Goal: Task Accomplishment & Management: Use online tool/utility

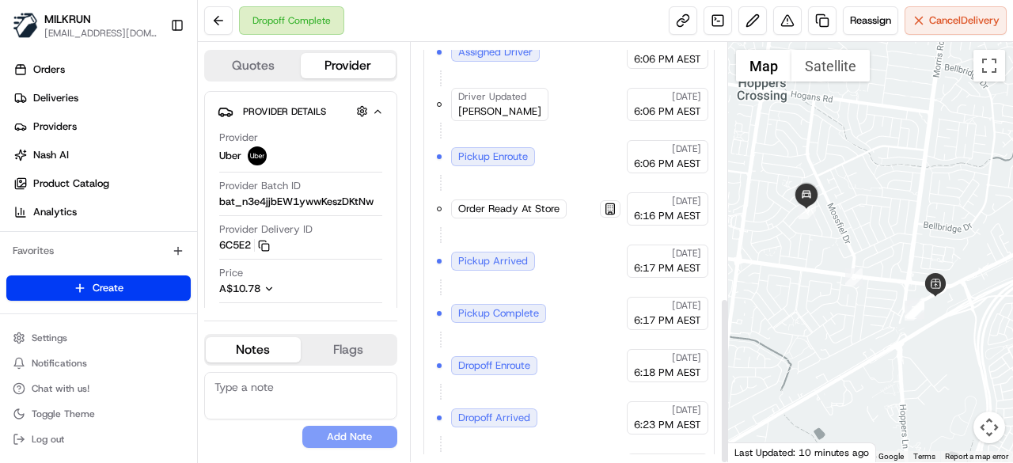
scroll to position [643, 0]
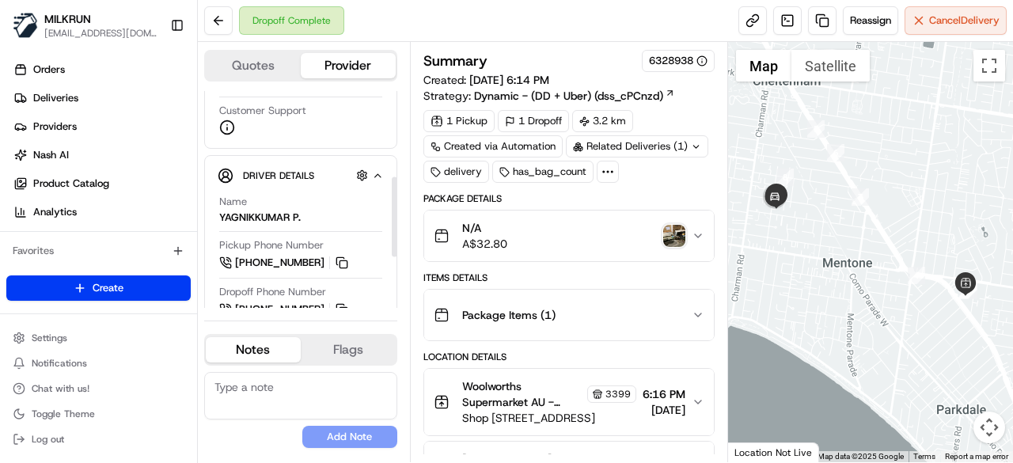
scroll to position [237, 0]
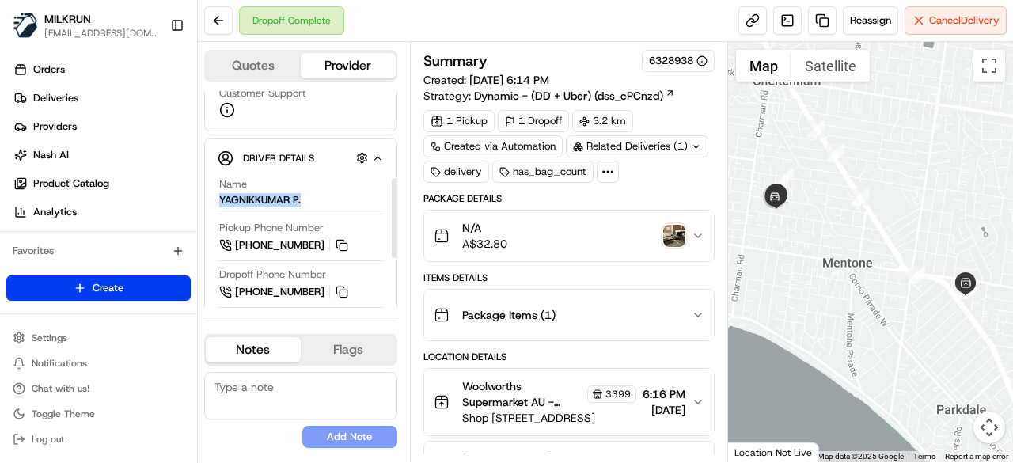
drag, startPoint x: 288, startPoint y: 196, endPoint x: 212, endPoint y: 199, distance: 76.0
click at [212, 199] on div "Driver Details Hidden ( 8 ) Name YAGNIKKUMAR P. Pickup Phone Number +61 483 918…" at bounding box center [300, 291] width 193 height 307
copy div "YAGNIKKUMAR P."
click at [224, 15] on button at bounding box center [218, 20] width 28 height 28
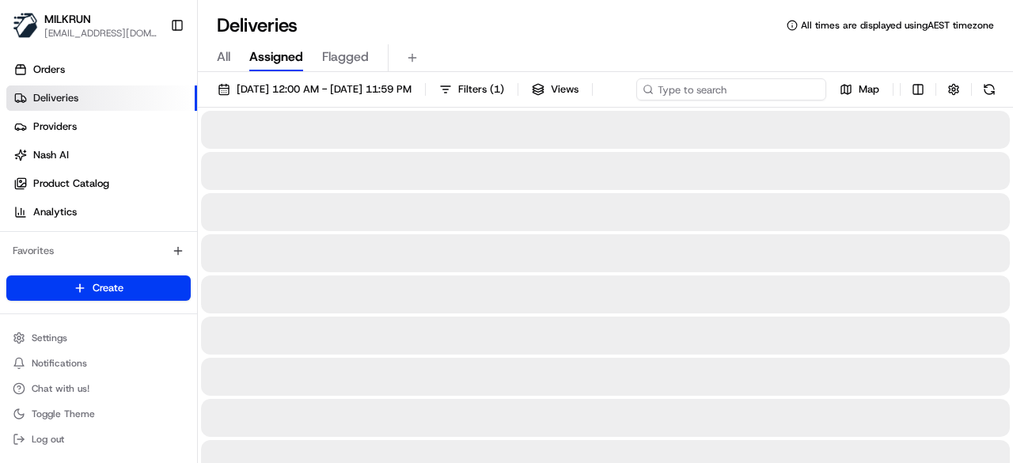
click at [785, 83] on input at bounding box center [731, 89] width 190 height 22
paste input "YAGNIKKUMAR P."
type input "YAGNIKKUMAR P."
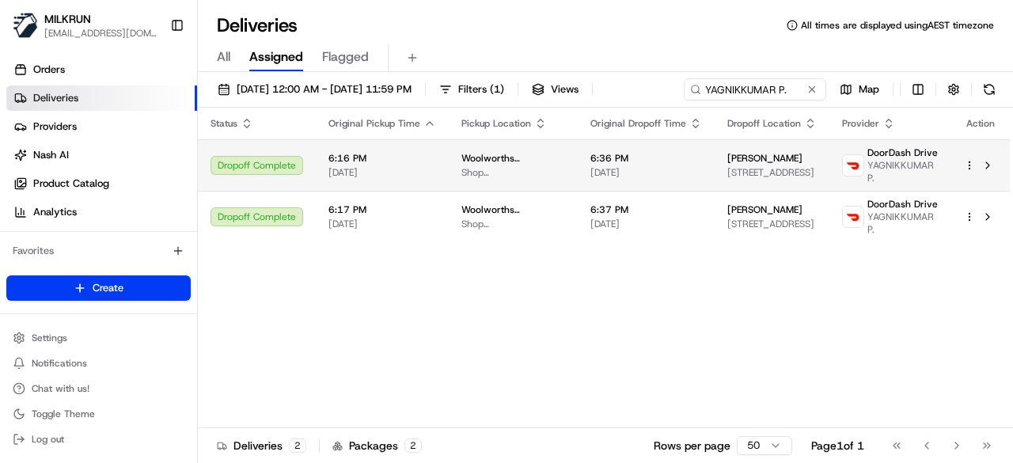
click at [748, 165] on span "Tracey Rymer" at bounding box center [764, 158] width 75 height 13
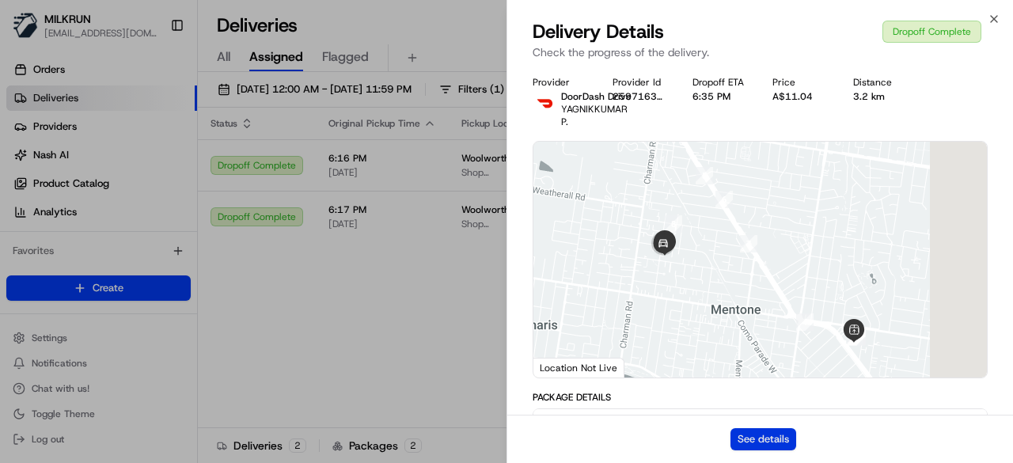
click at [793, 436] on div "See details" at bounding box center [760, 439] width 506 height 48
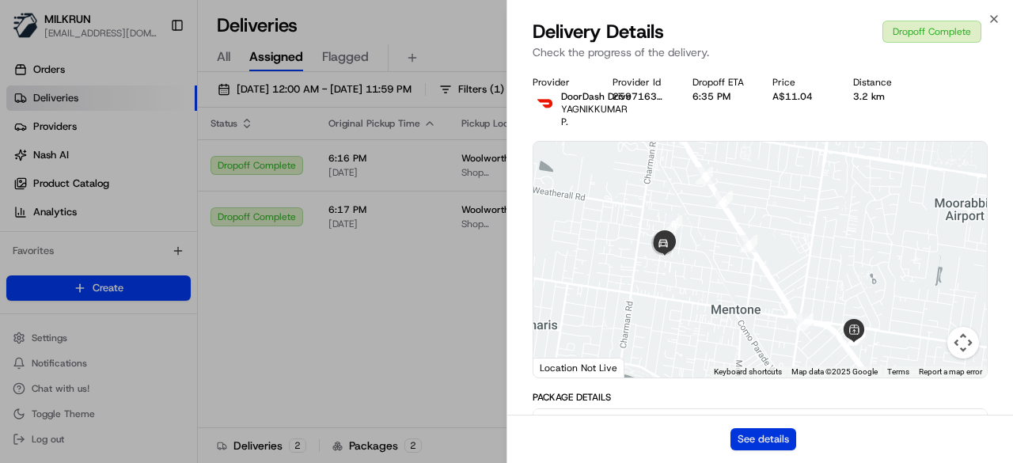
click at [742, 437] on button "See details" at bounding box center [763, 439] width 66 height 22
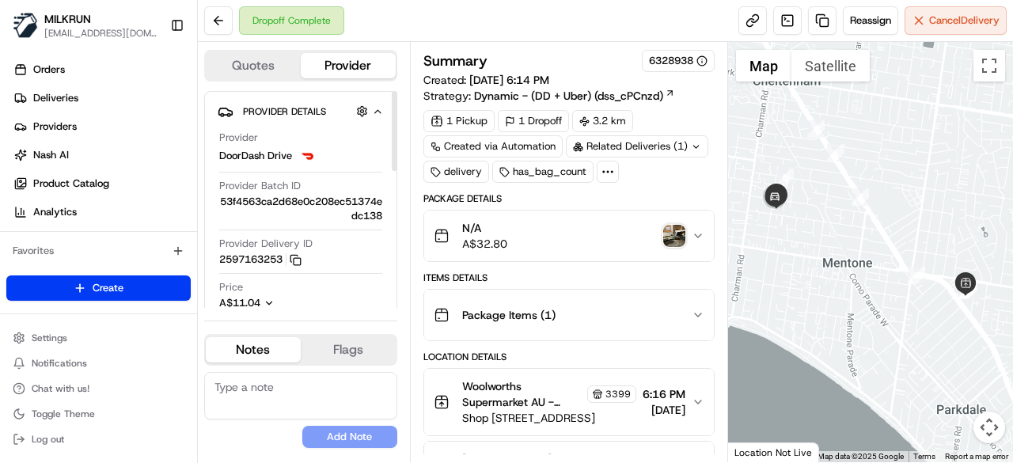
drag, startPoint x: 286, startPoint y: 260, endPoint x: 216, endPoint y: 256, distance: 69.8
click at [216, 256] on div "Provider Details Hidden ( 3 ) Provider DoorDash Drive Provider Batch ID 53f4563…" at bounding box center [300, 230] width 193 height 278
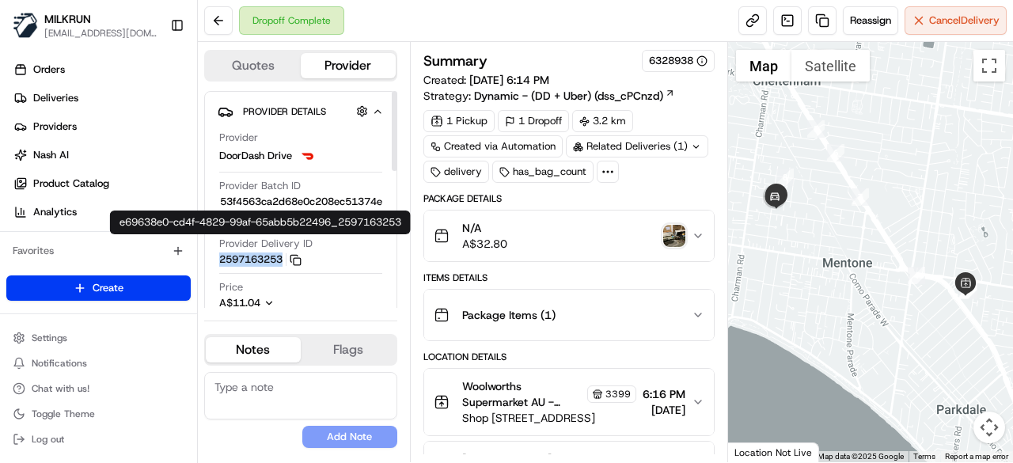
drag, startPoint x: 215, startPoint y: 259, endPoint x: 290, endPoint y: 257, distance: 74.4
click at [290, 257] on div "Provider Details Hidden ( 3 ) Provider DoorDash Drive Provider Batch ID 53f4563…" at bounding box center [300, 230] width 193 height 278
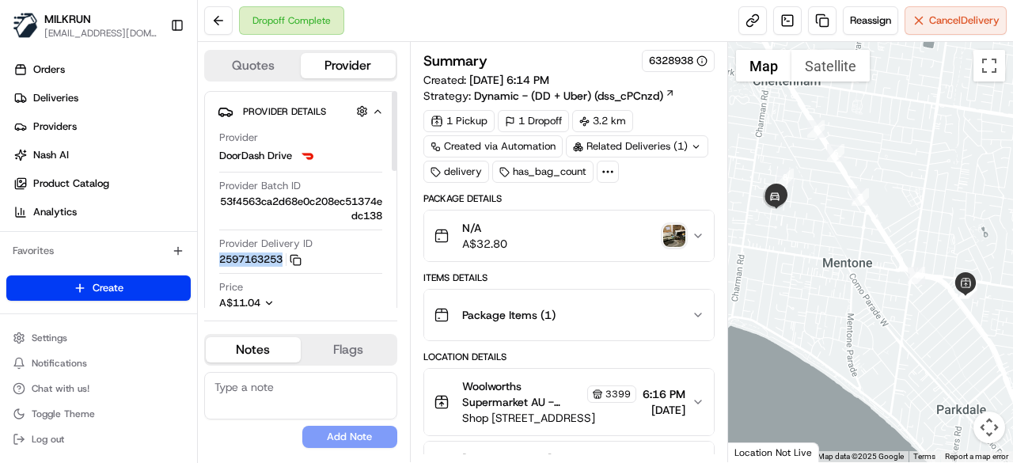
copy button "2597163253"
click at [676, 237] on img "button" at bounding box center [674, 236] width 22 height 22
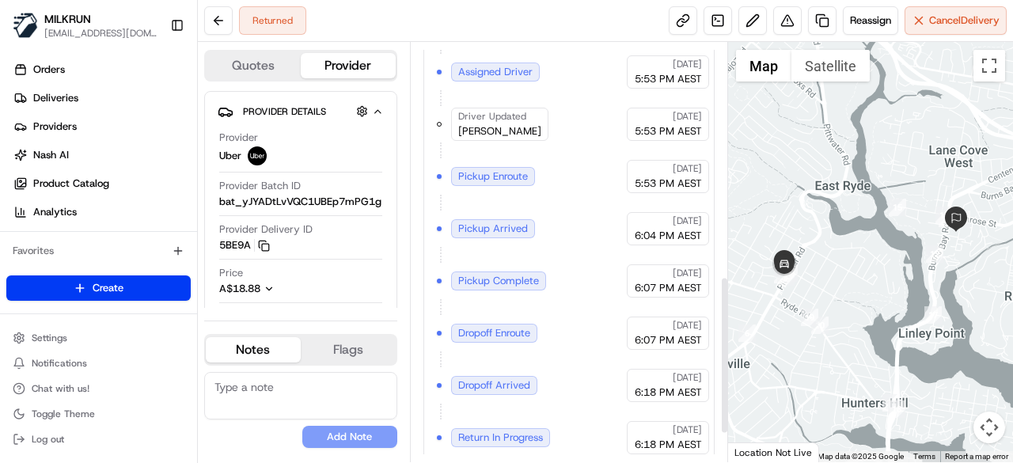
scroll to position [695, 0]
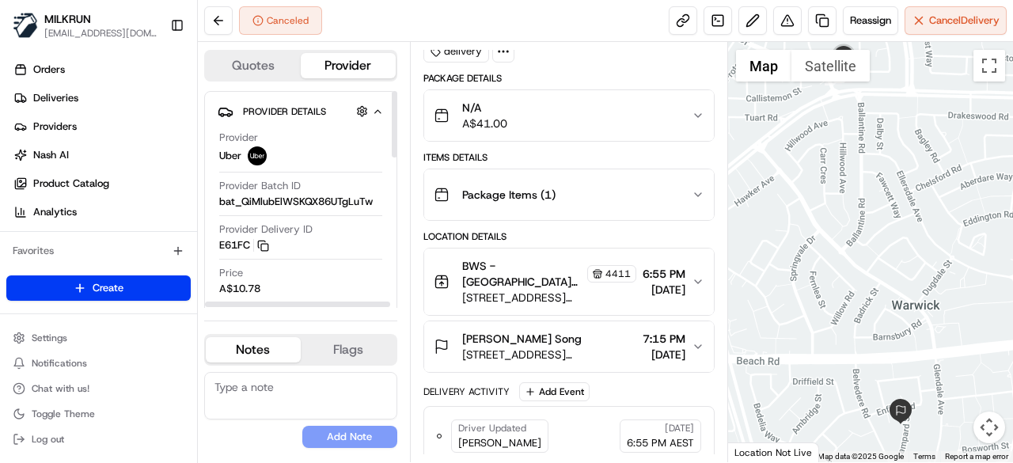
scroll to position [437, 0]
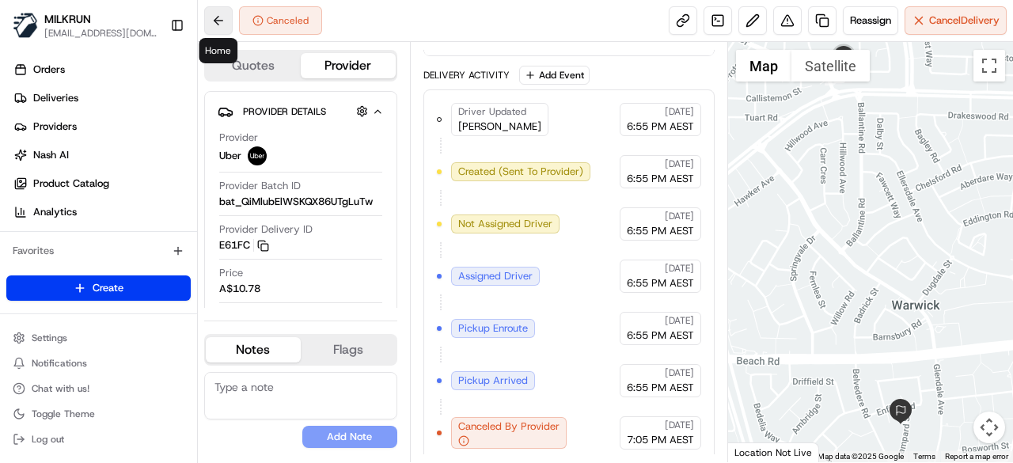
click at [214, 13] on button at bounding box center [218, 20] width 28 height 28
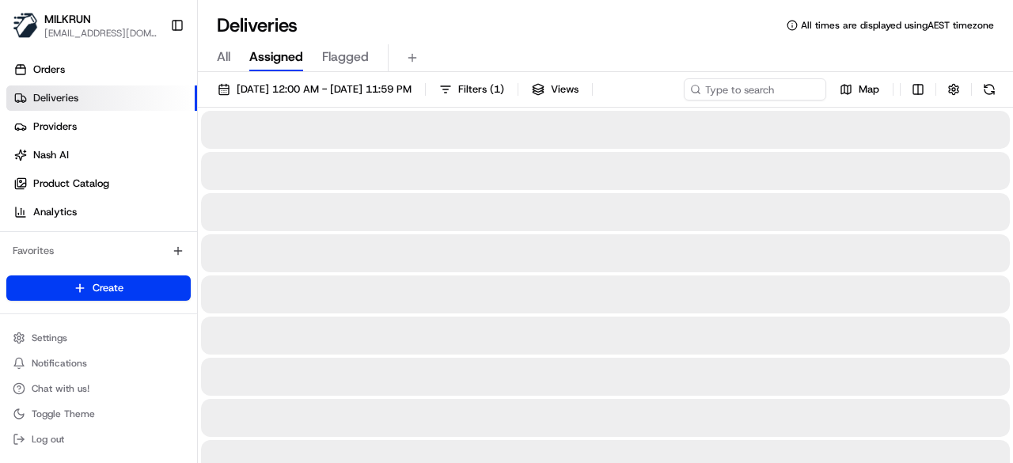
click at [222, 61] on span "All" at bounding box center [223, 56] width 13 height 19
click at [748, 89] on input at bounding box center [731, 89] width 190 height 22
drag, startPoint x: 748, startPoint y: 90, endPoint x: 706, endPoint y: 89, distance: 41.2
click at [706, 89] on input at bounding box center [731, 89] width 190 height 22
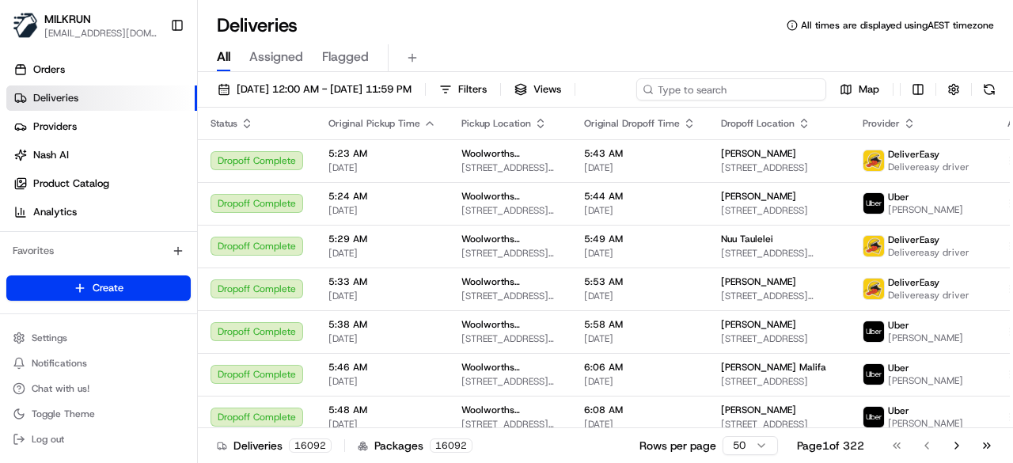
paste input "[PERSON_NAME][GEOGRAPHIC_DATA]"
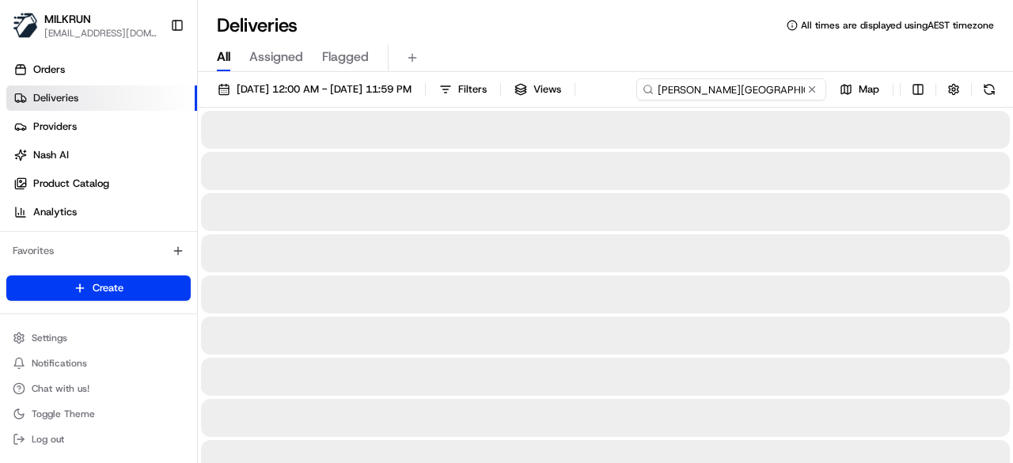
type input "[PERSON_NAME][GEOGRAPHIC_DATA]"
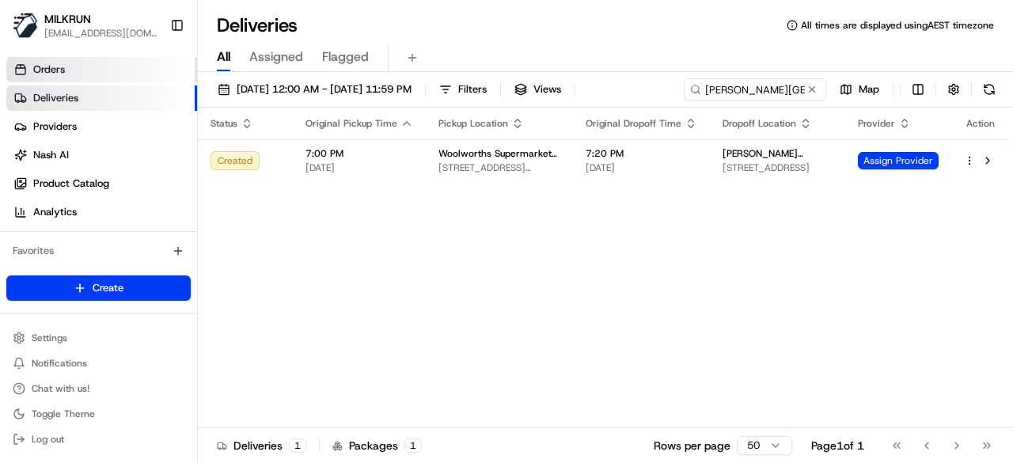
click at [62, 68] on span "Orders" at bounding box center [49, 69] width 32 height 14
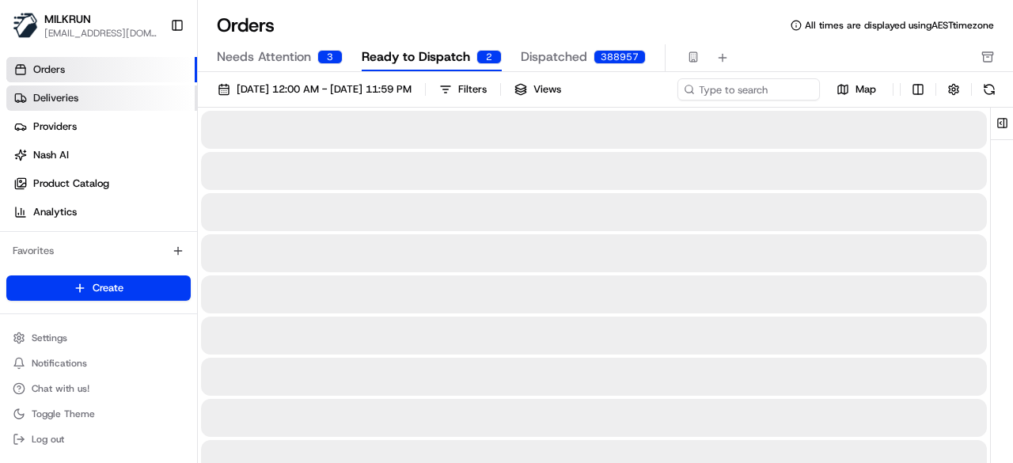
click at [65, 96] on span "Deliveries" at bounding box center [55, 98] width 45 height 14
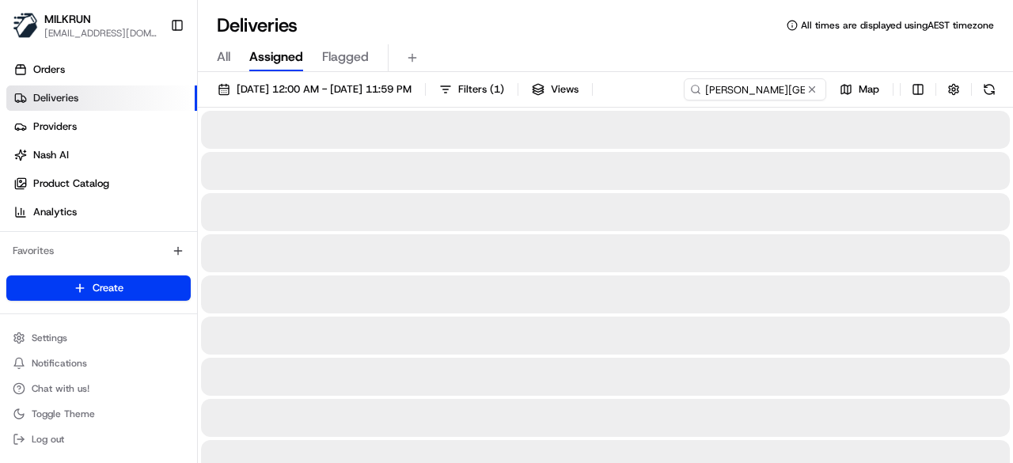
click at [231, 56] on div "All Assigned Flagged" at bounding box center [605, 58] width 815 height 28
click at [222, 54] on span "All" at bounding box center [223, 56] width 13 height 19
click at [734, 89] on input at bounding box center [731, 89] width 190 height 22
paste input "[PERSON_NAME][GEOGRAPHIC_DATA]"
type input "[PERSON_NAME][GEOGRAPHIC_DATA]"
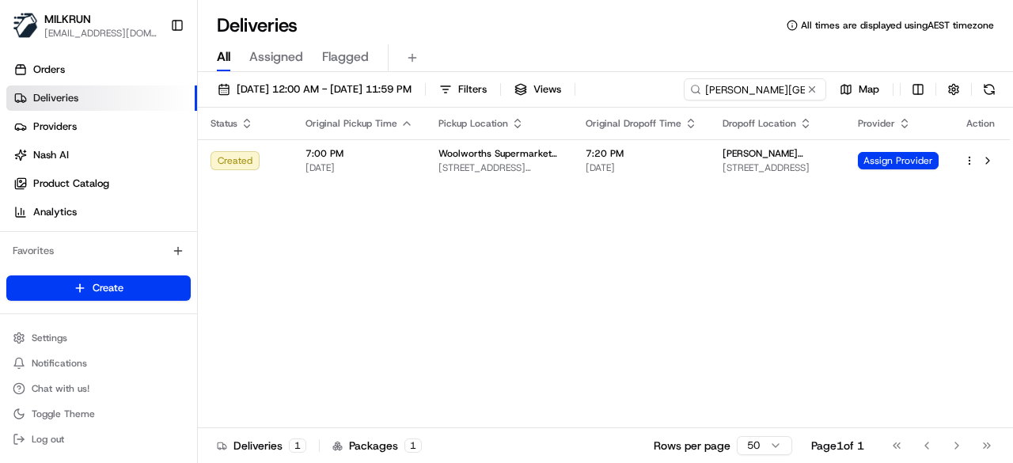
click at [623, 190] on div "Status Original Pickup Time Pickup Location Original Dropoff Time Dropoff Locat…" at bounding box center [604, 268] width 812 height 320
click at [785, 184] on div "Status Original Pickup Time Pickup Location Original Dropoff Time Dropoff Locat…" at bounding box center [604, 268] width 812 height 320
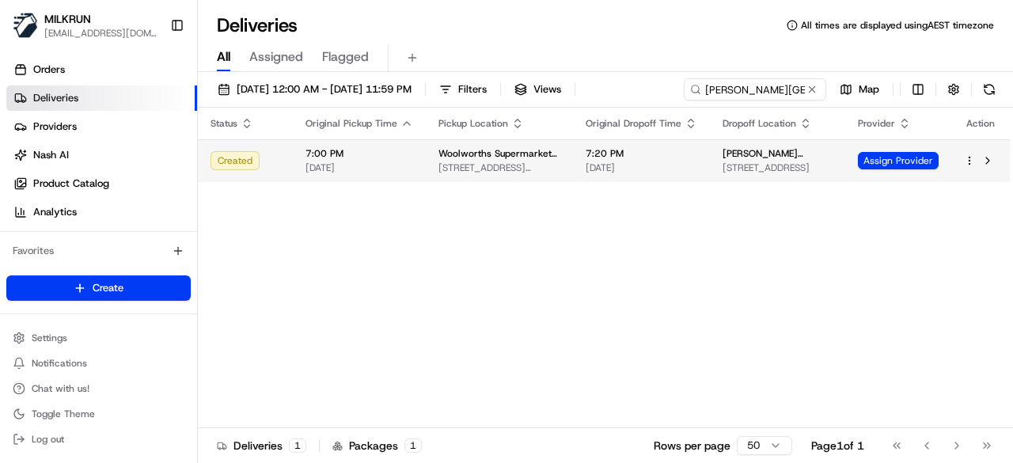
click at [793, 168] on span "19/5 Chestnut Ave, Telopea, NSW 2117, AU" at bounding box center [777, 167] width 110 height 13
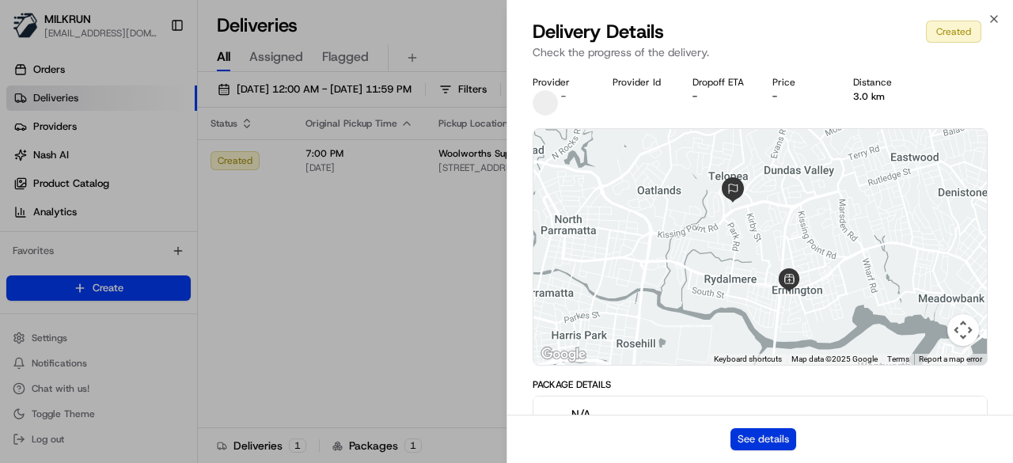
click at [752, 439] on button "See details" at bounding box center [763, 439] width 66 height 22
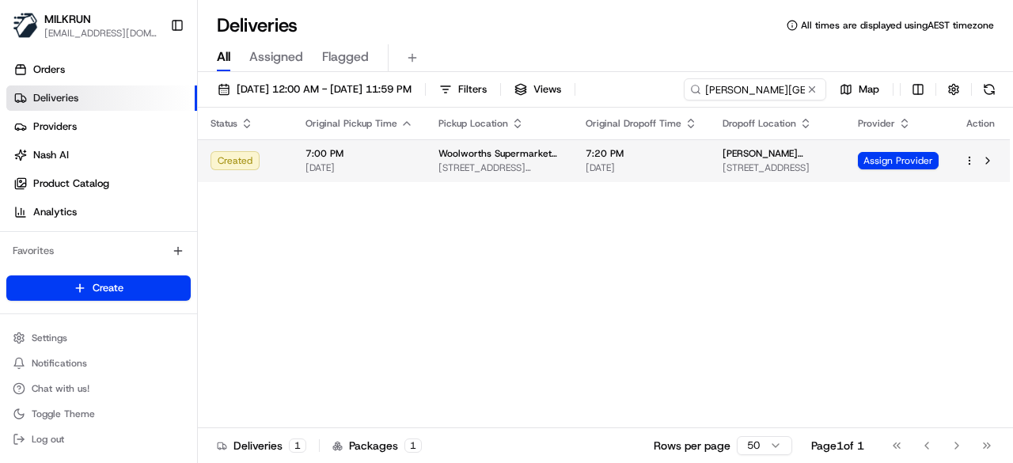
click at [974, 158] on html "MILKRUN kperera1@woolworths.com.au Toggle Sidebar Orders Deliveries Providers N…" at bounding box center [506, 231] width 1013 height 463
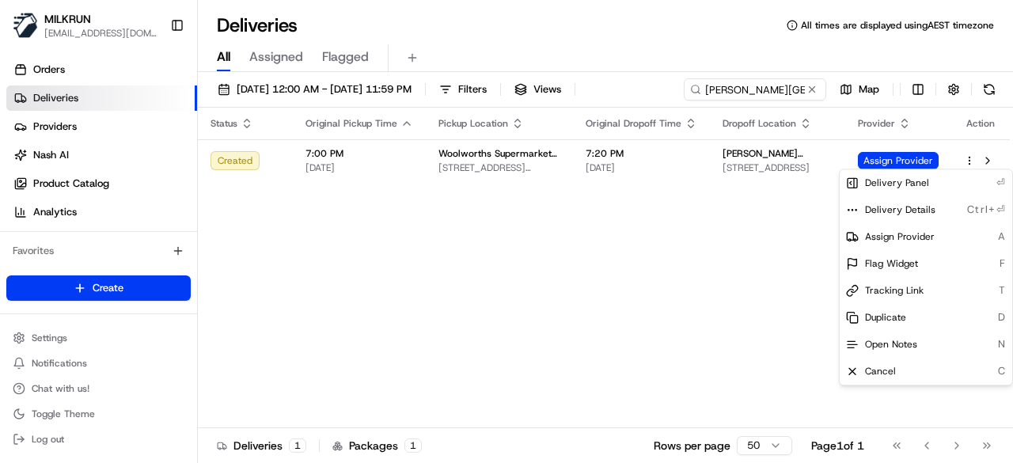
click at [674, 222] on html "MILKRUN kperera1@woolworths.com.au Toggle Sidebar Orders Deliveries Providers N…" at bounding box center [506, 231] width 1013 height 463
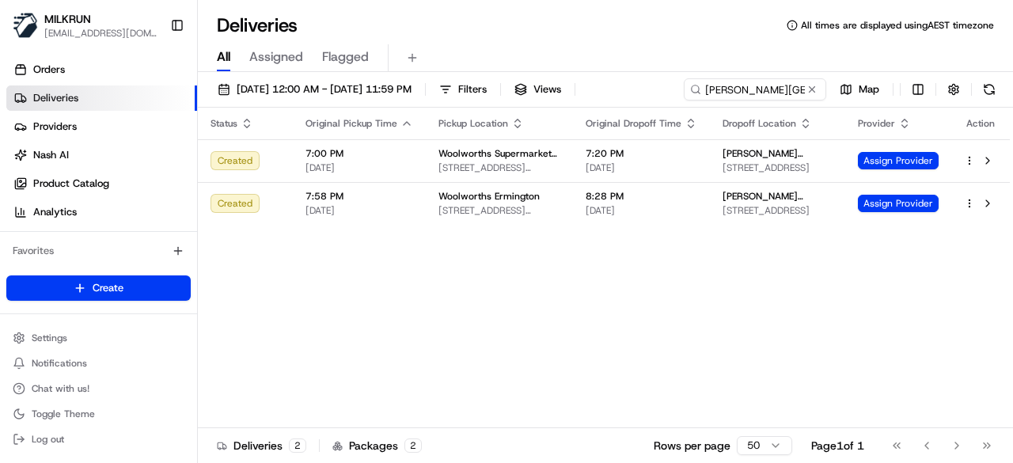
click at [845, 303] on div "Status Original Pickup Time Pickup Location Original Dropoff Time Dropoff Locat…" at bounding box center [604, 268] width 812 height 320
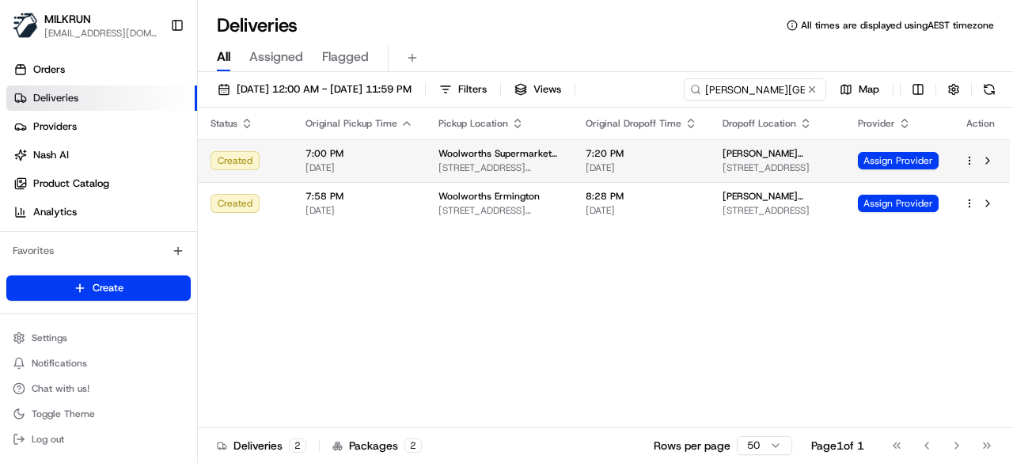
click at [963, 156] on td at bounding box center [980, 160] width 59 height 43
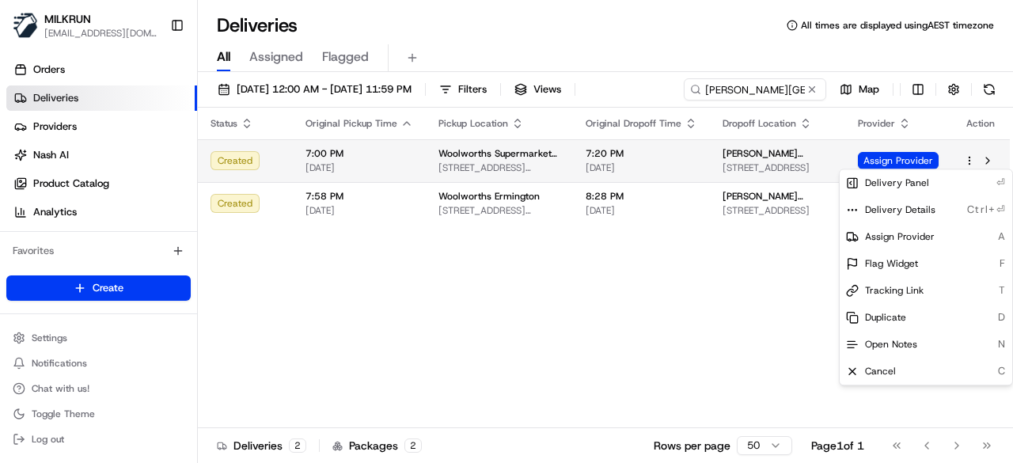
click at [971, 159] on html "MILKRUN kperera1@woolworths.com.au Toggle Sidebar Orders Deliveries Providers N…" at bounding box center [506, 231] width 1013 height 463
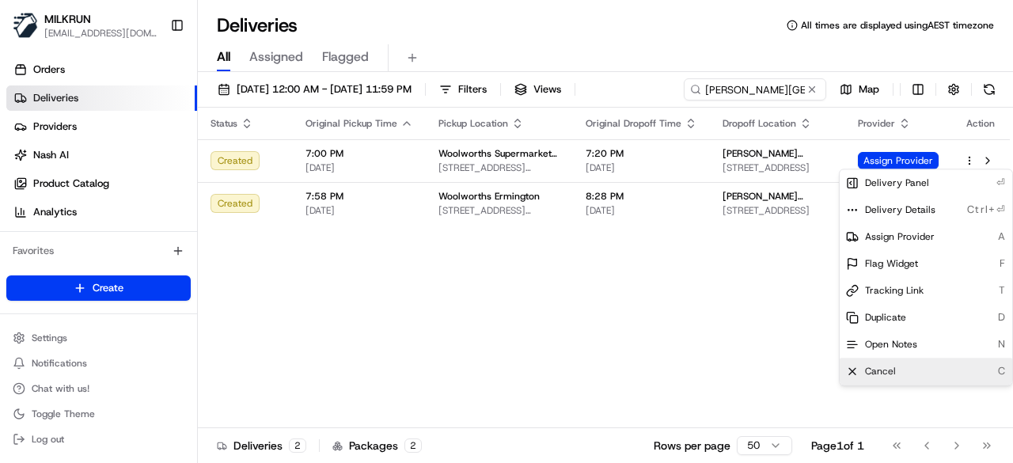
click at [897, 370] on div "Cancel C" at bounding box center [925, 371] width 172 height 27
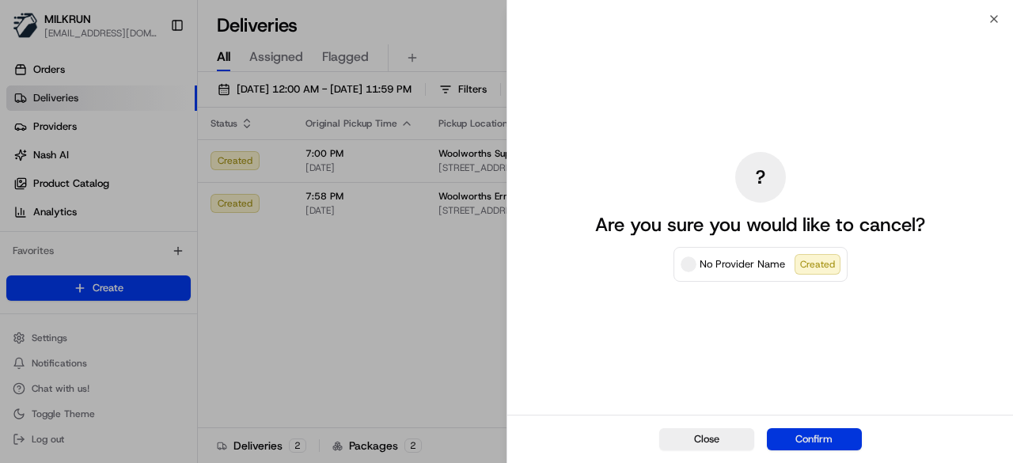
click at [809, 449] on button "Confirm" at bounding box center [814, 439] width 95 height 22
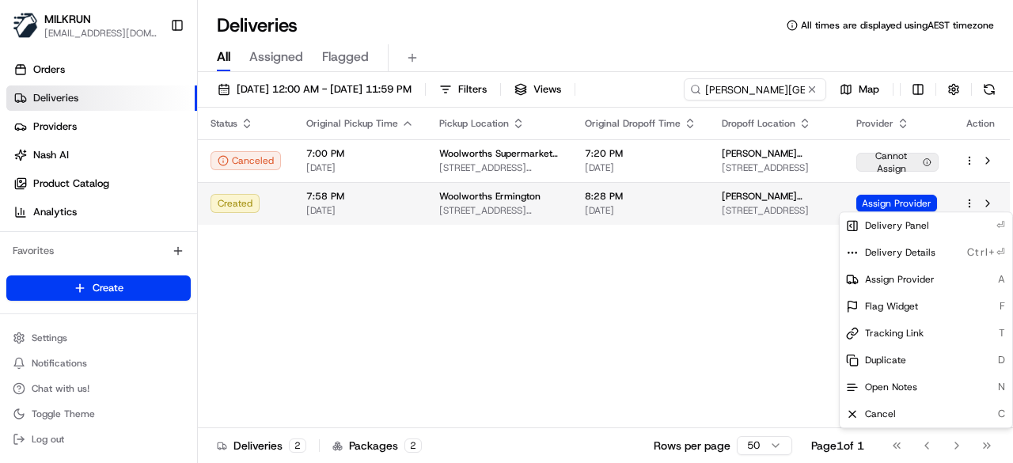
click at [970, 203] on html "MILKRUN kperera1@woolworths.com.au Toggle Sidebar Orders Deliveries Providers N…" at bounding box center [506, 231] width 1013 height 463
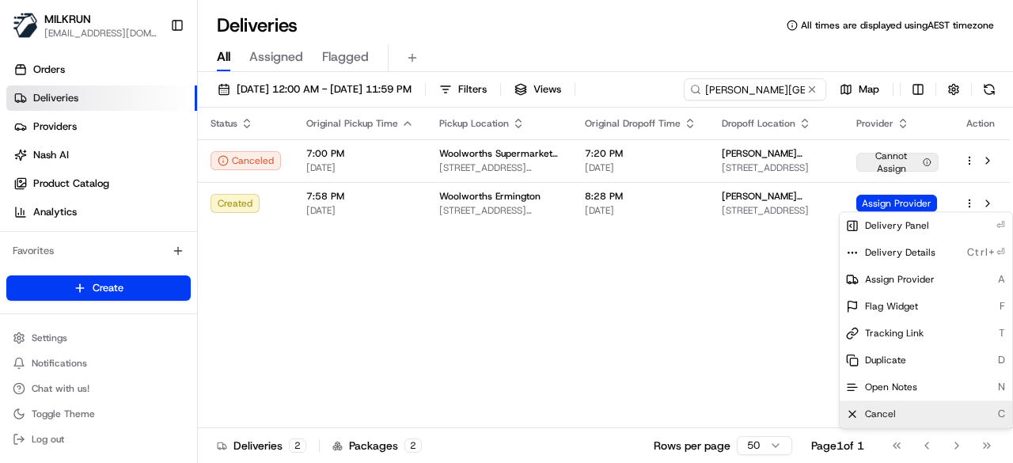
click at [891, 420] on div "Cancel C" at bounding box center [925, 413] width 172 height 27
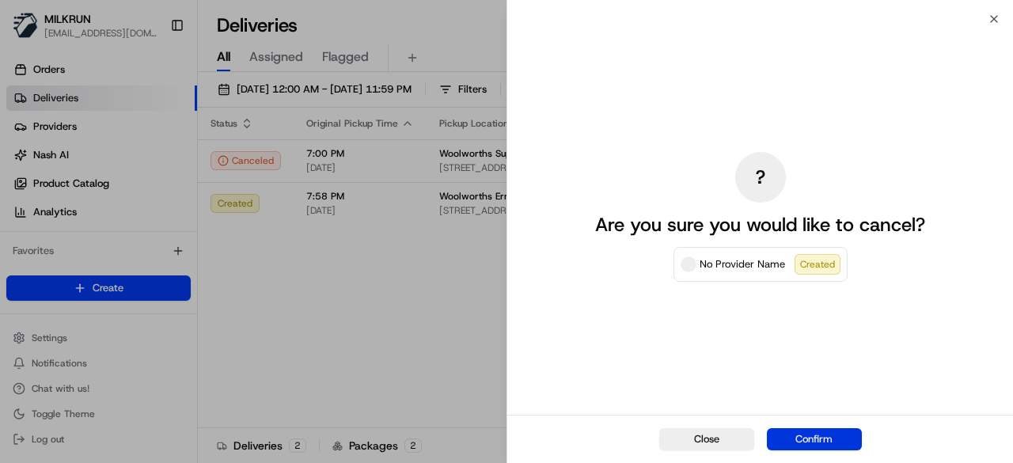
click at [822, 435] on button "Confirm" at bounding box center [814, 439] width 95 height 22
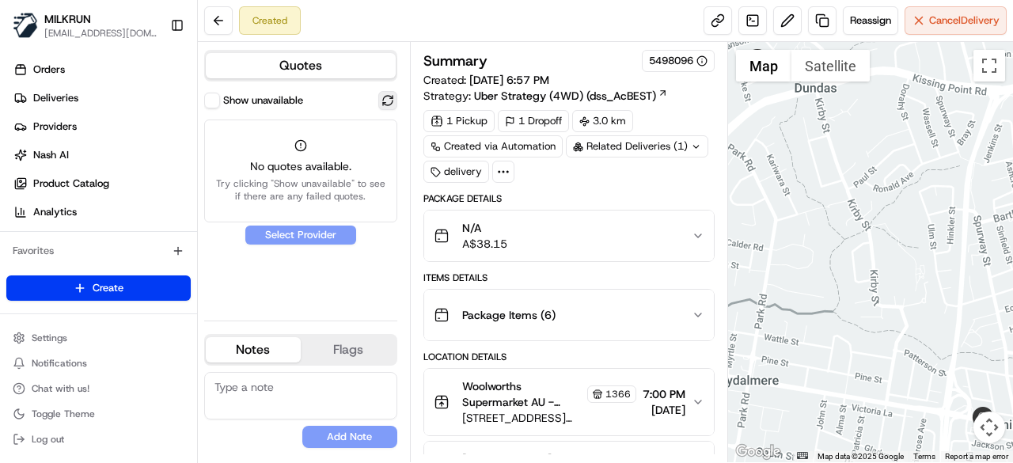
click at [381, 100] on button at bounding box center [387, 100] width 19 height 19
click at [399, 100] on div "Quotes Show unavailable No quotes available. Try clicking "Show unavailable" to…" at bounding box center [304, 252] width 212 height 420
click at [206, 98] on button "Show unavailable" at bounding box center [212, 101] width 16 height 16
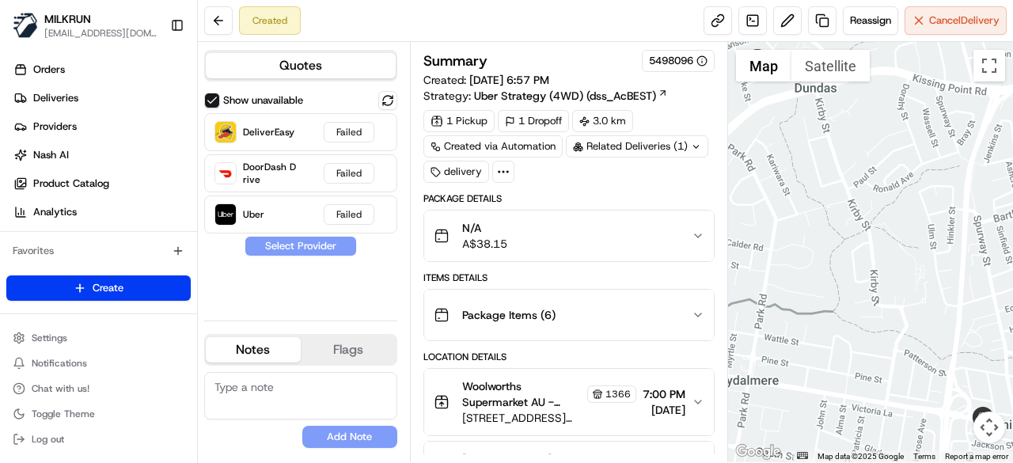
click at [216, 97] on button "Show unavailable" at bounding box center [212, 101] width 16 height 16
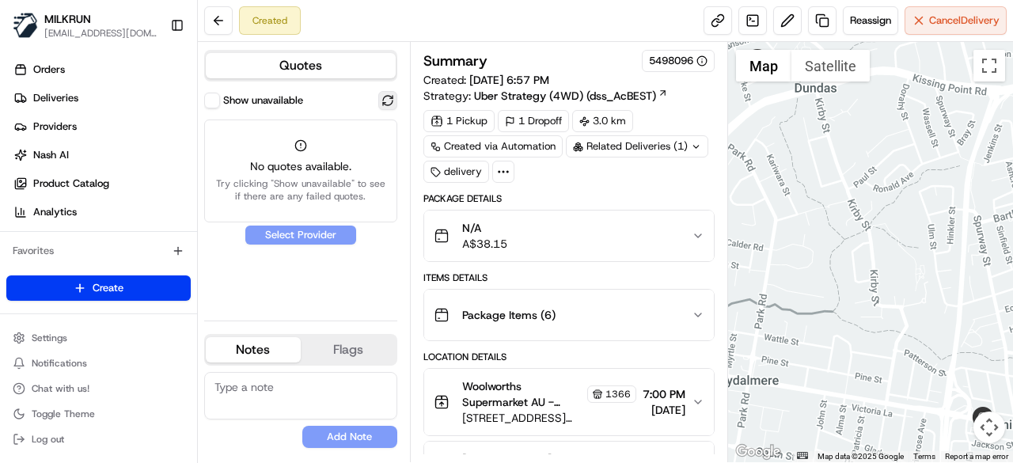
click at [385, 99] on button at bounding box center [387, 100] width 19 height 19
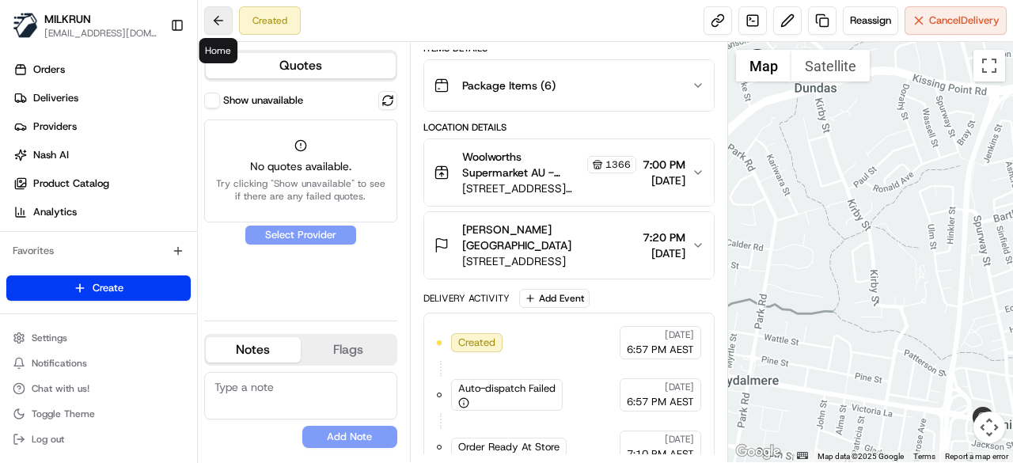
click at [225, 17] on button at bounding box center [218, 20] width 28 height 28
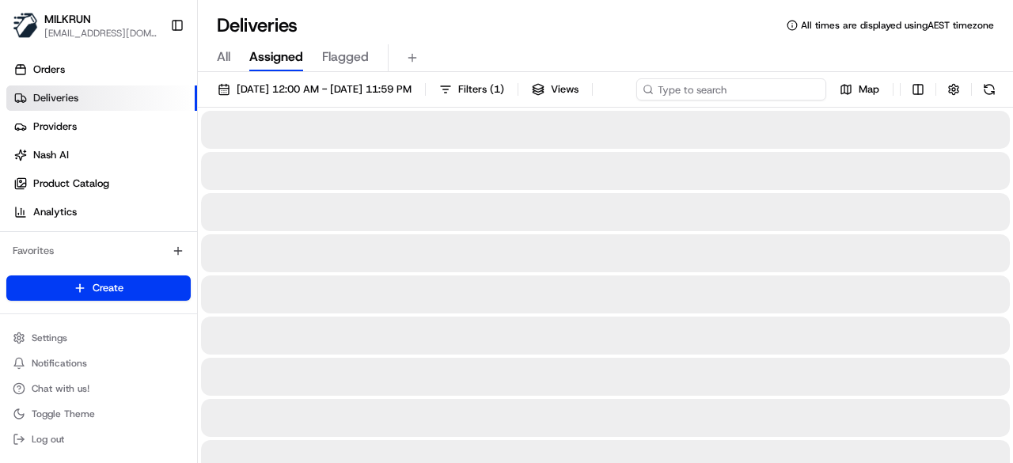
click at [748, 85] on input at bounding box center [731, 89] width 190 height 22
paste input "Talyna vost-Kent"
type input "Talyna vost-Kent"
click at [228, 61] on span "All" at bounding box center [223, 56] width 13 height 19
click at [737, 85] on input at bounding box center [731, 89] width 190 height 22
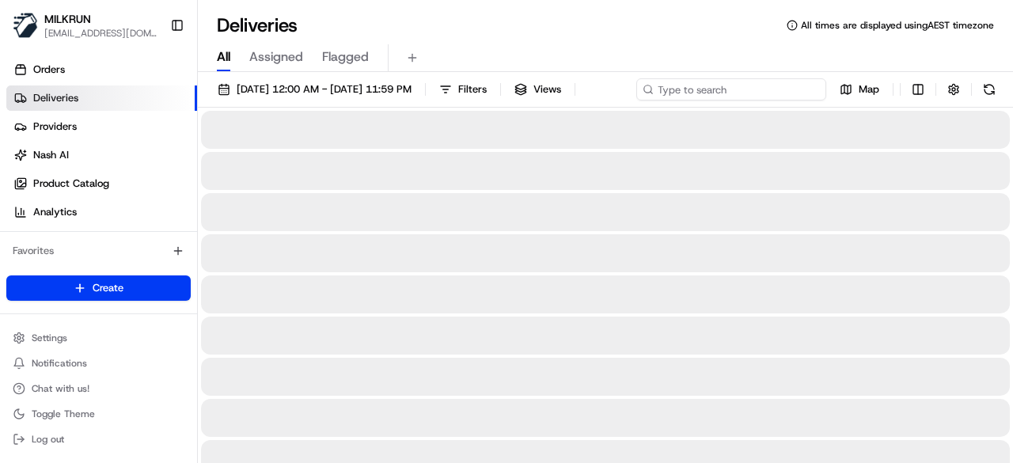
paste input "Talyna vost-Kent"
type input "Talyna vost-Kent"
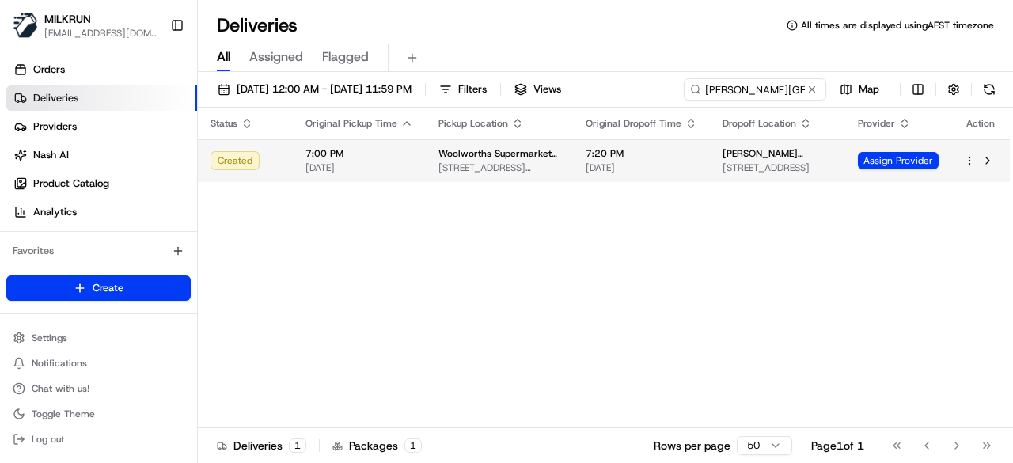
click at [970, 189] on html "MILKRUN kperera1@woolworths.com.au Toggle Sidebar Orders Deliveries Providers N…" at bounding box center [506, 231] width 1013 height 463
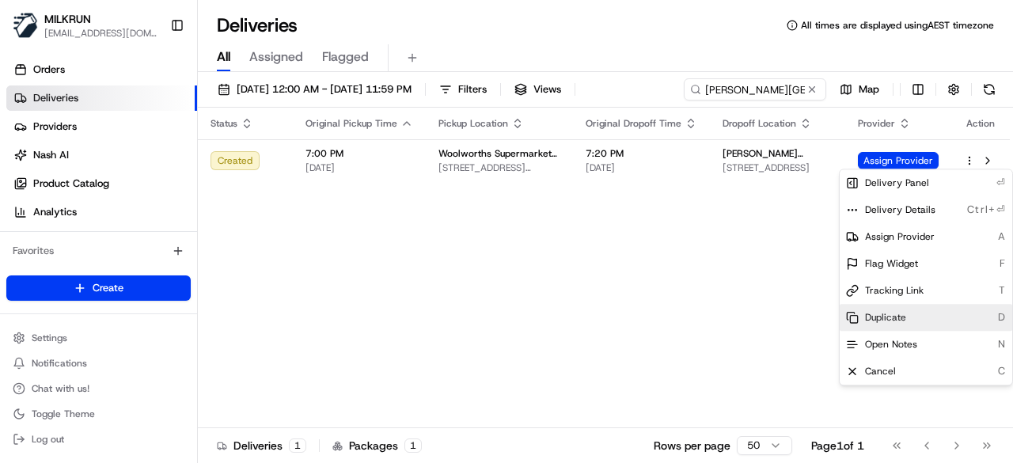
click at [888, 317] on span "Duplicate" at bounding box center [885, 317] width 41 height 13
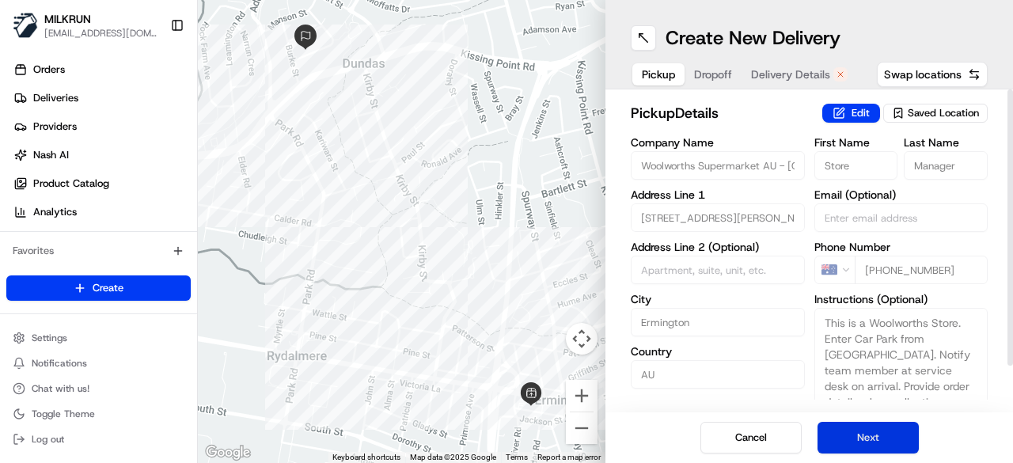
click at [891, 441] on button "Next" at bounding box center [867, 438] width 101 height 32
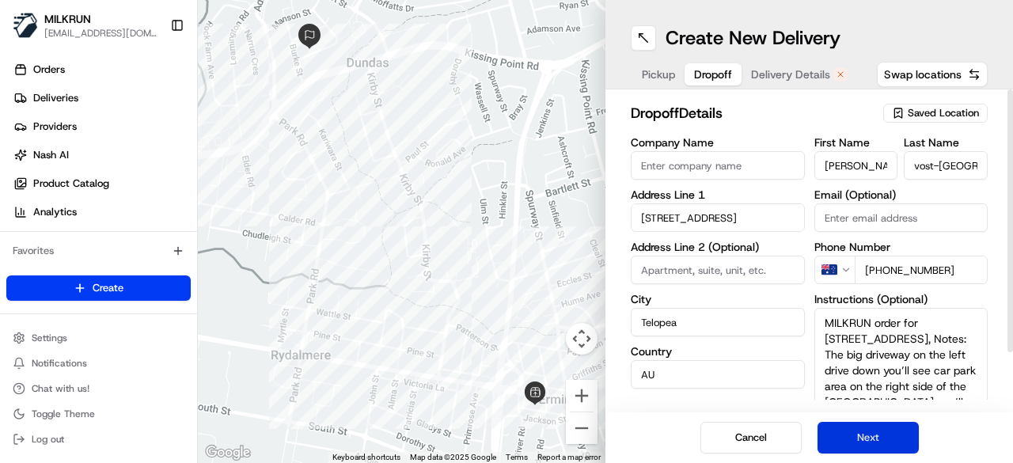
click at [891, 441] on button "Next" at bounding box center [867, 438] width 101 height 32
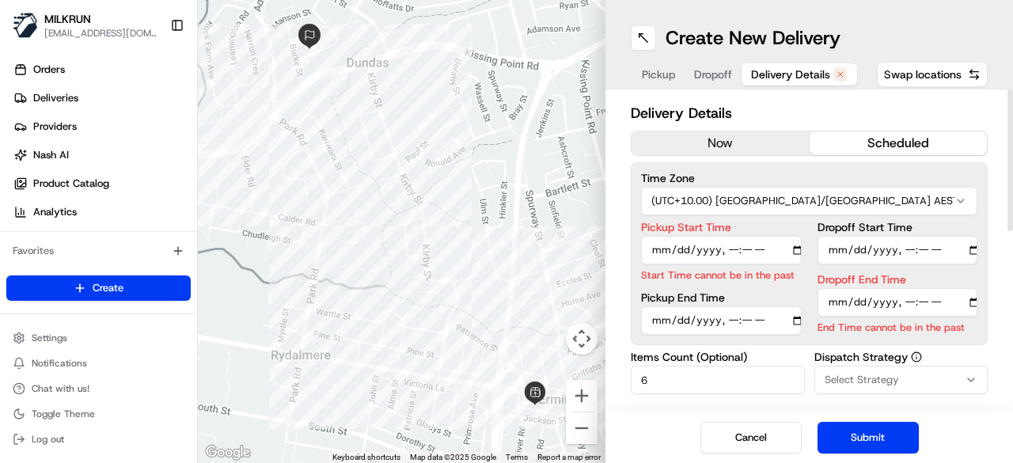
click at [729, 150] on button "now" at bounding box center [720, 143] width 178 height 24
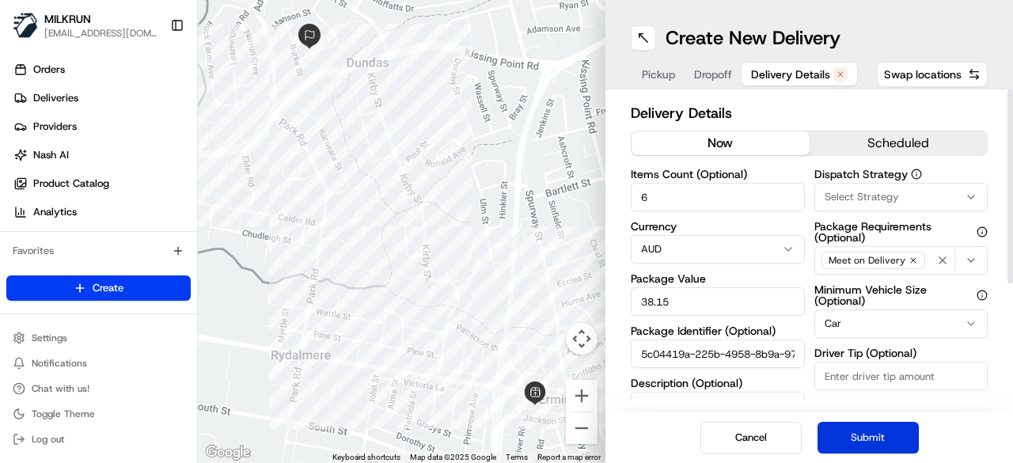
click at [859, 449] on button "Submit" at bounding box center [867, 438] width 101 height 32
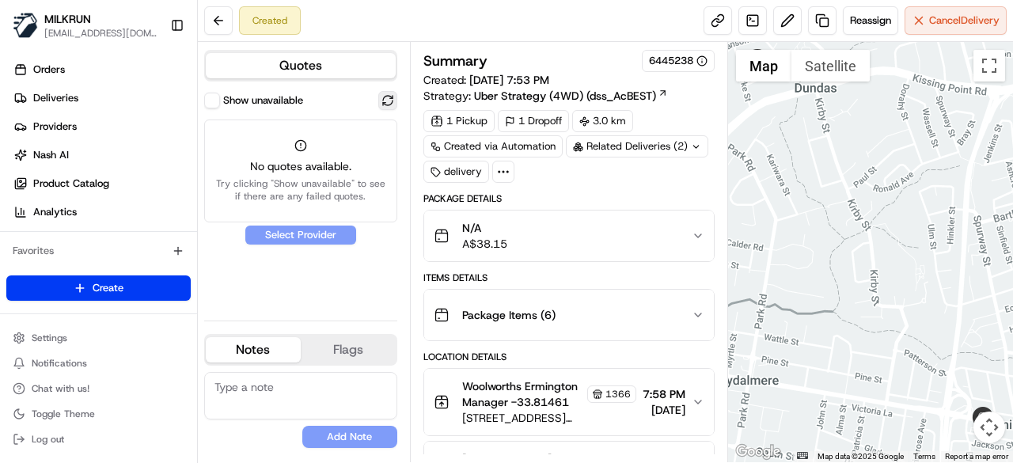
click at [378, 98] on button at bounding box center [387, 100] width 19 height 19
click at [388, 100] on button at bounding box center [387, 100] width 19 height 19
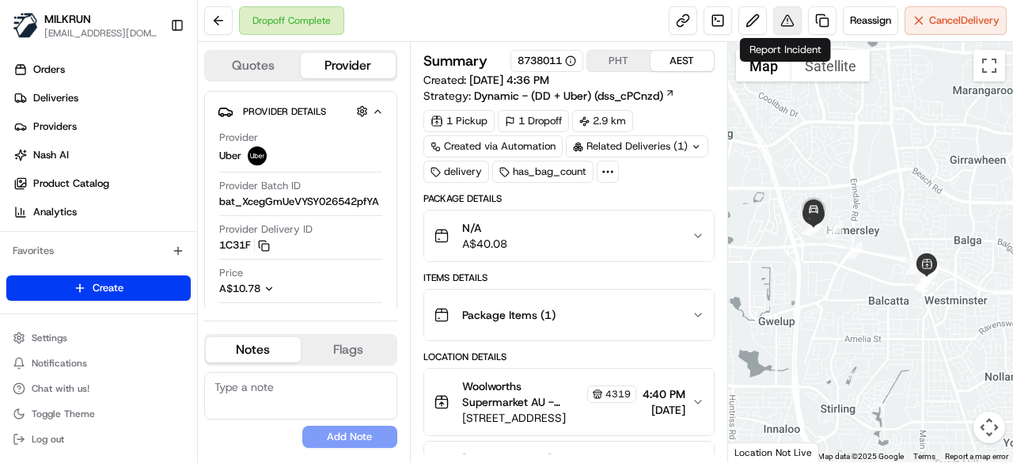
click at [785, 25] on button at bounding box center [787, 20] width 28 height 28
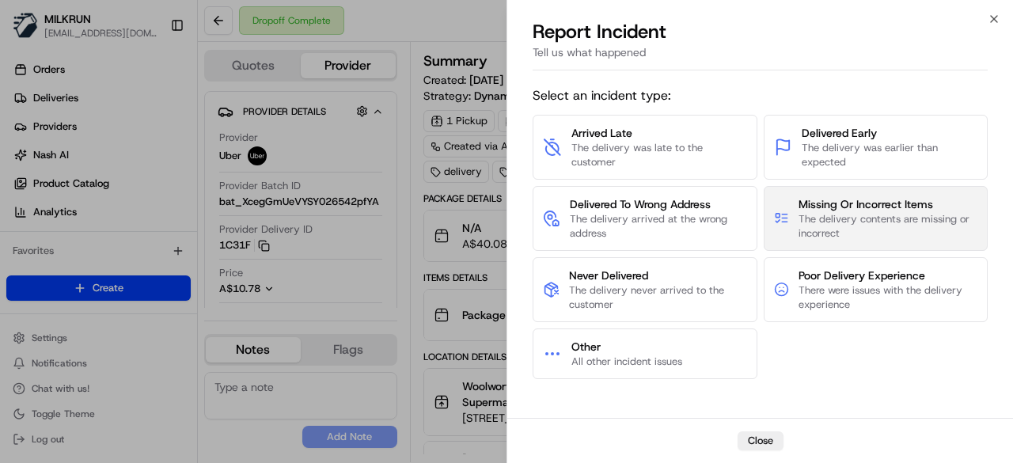
click at [831, 215] on span "The delivery contents are missing or incorrect" at bounding box center [887, 226] width 179 height 28
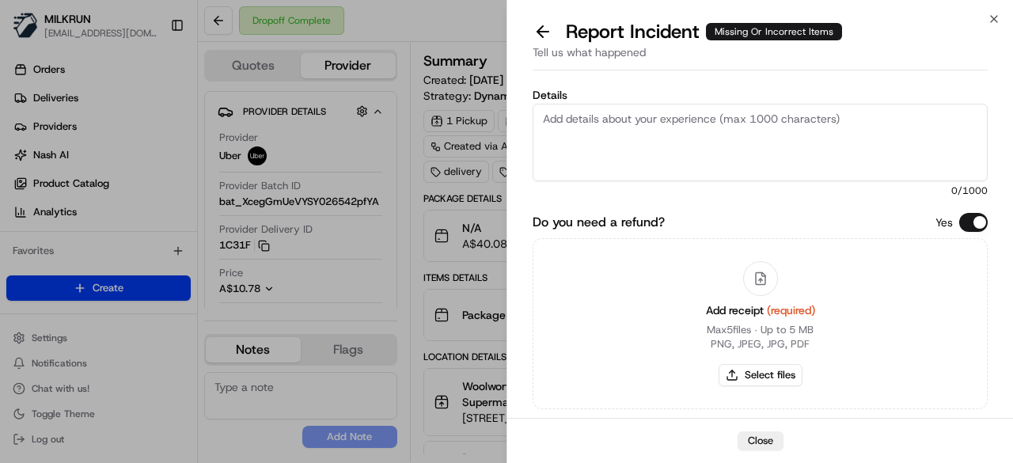
click at [753, 131] on textarea "Details" at bounding box center [759, 143] width 455 height 78
type textarea "Driver delivered an incorrect order"
click at [766, 371] on button "Select files" at bounding box center [760, 375] width 84 height 22
type input "C:\fakepath\1.png"
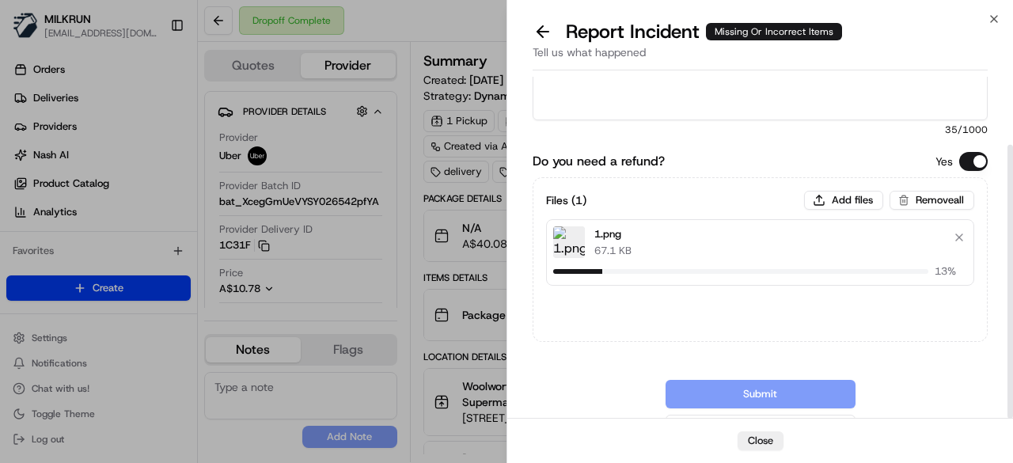
scroll to position [85, 0]
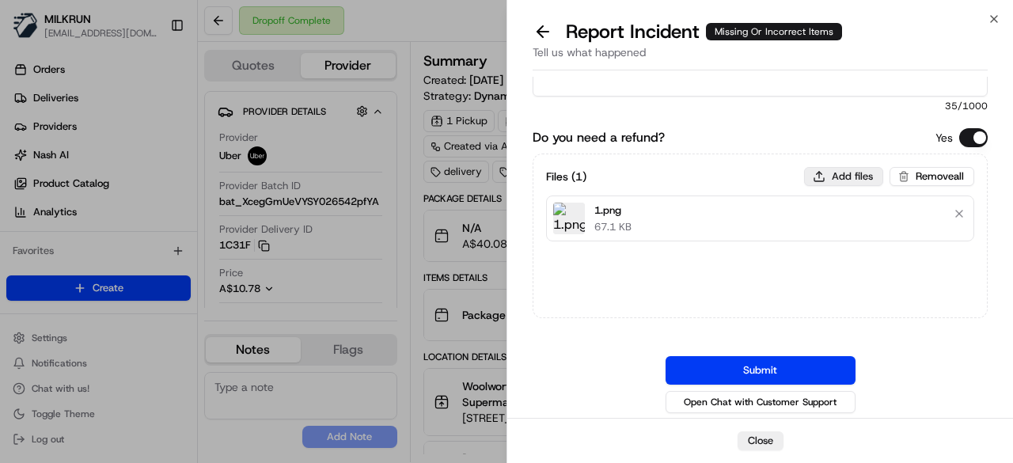
click at [847, 167] on button "Add files" at bounding box center [843, 176] width 79 height 19
type input "C:\fakepath\img_5101.png"
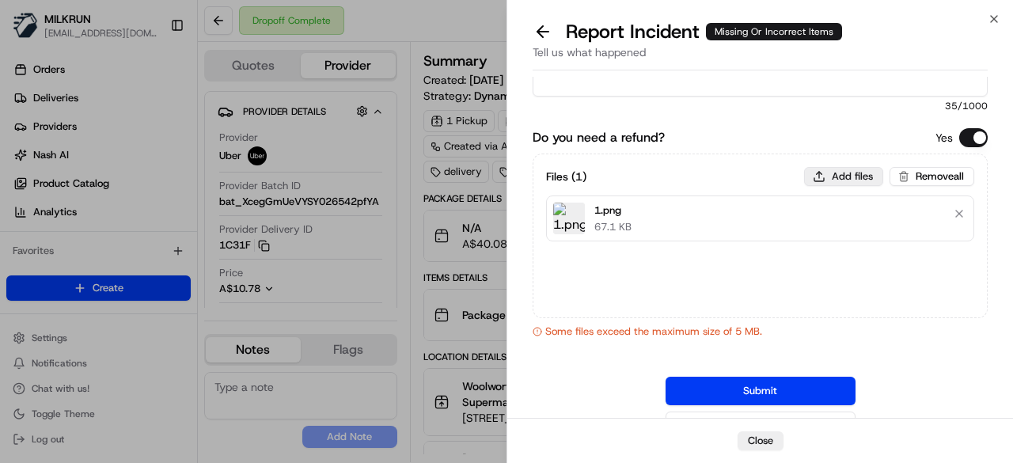
click at [832, 181] on button "Add files" at bounding box center [843, 176] width 79 height 19
type input "C:\fakepath\img_5101.png"
drag, startPoint x: 735, startPoint y: 394, endPoint x: 705, endPoint y: 156, distance: 240.0
click at [705, 156] on div "Do you need a refund? Yes Files ( 1 ) Add files Remove all 1.png 67.1 KB Some f…" at bounding box center [759, 282] width 455 height 309
click at [843, 173] on button "Add files" at bounding box center [843, 176] width 79 height 19
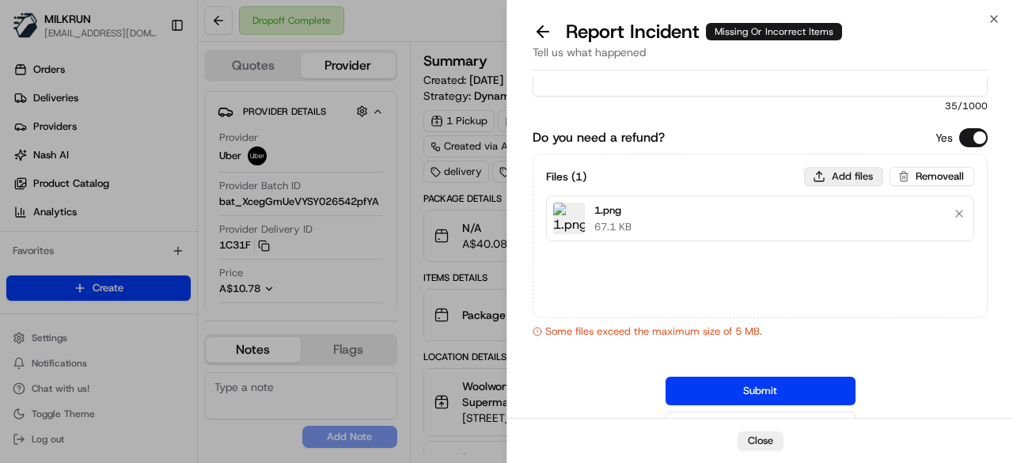
type input "C:\fakepath\Screenshot 2025-08-23 202201.png"
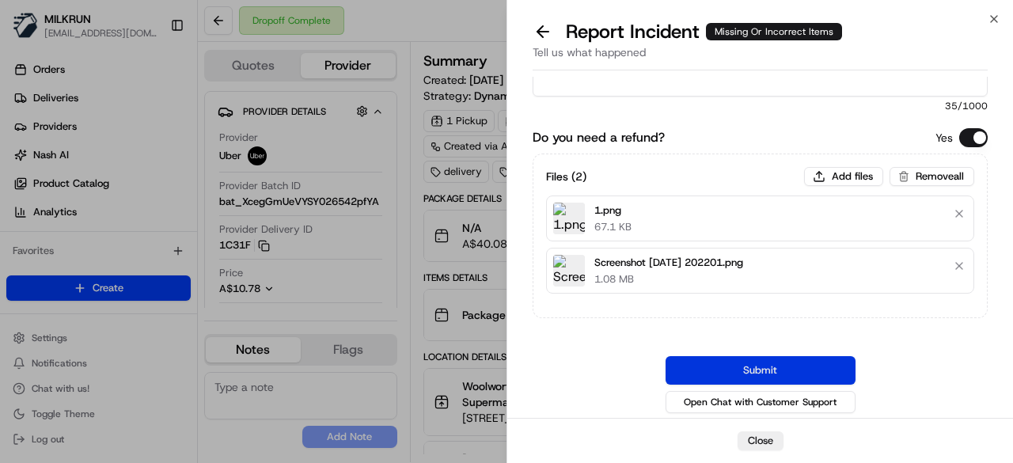
click at [710, 381] on button "Submit" at bounding box center [760, 370] width 190 height 28
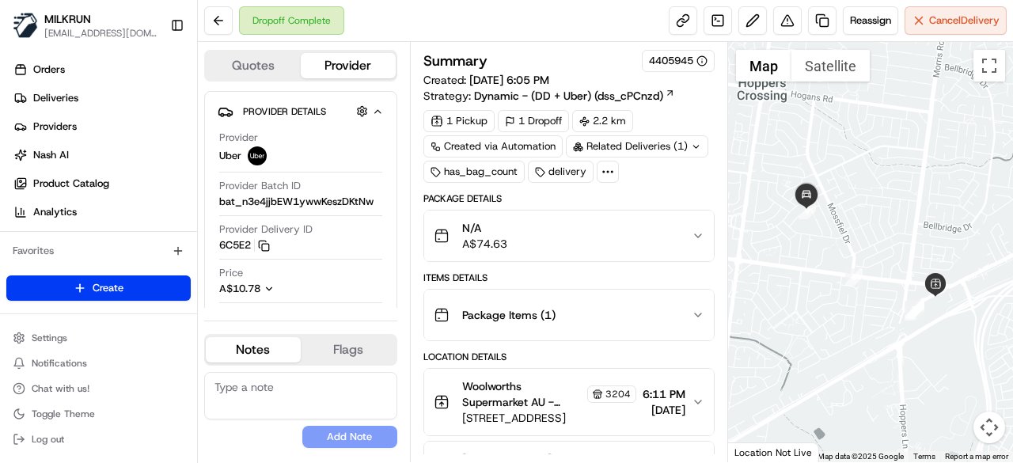
click at [604, 176] on icon at bounding box center [607, 172] width 14 height 14
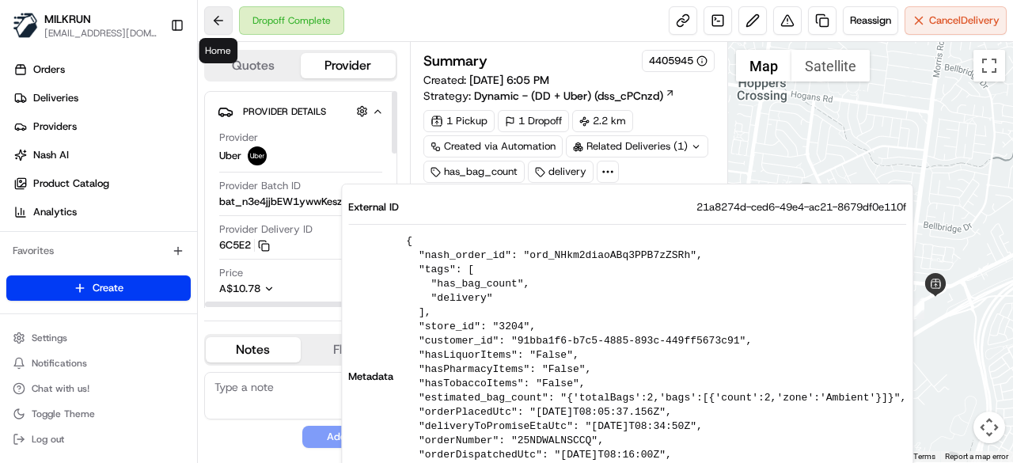
click at [231, 22] on button at bounding box center [218, 20] width 28 height 28
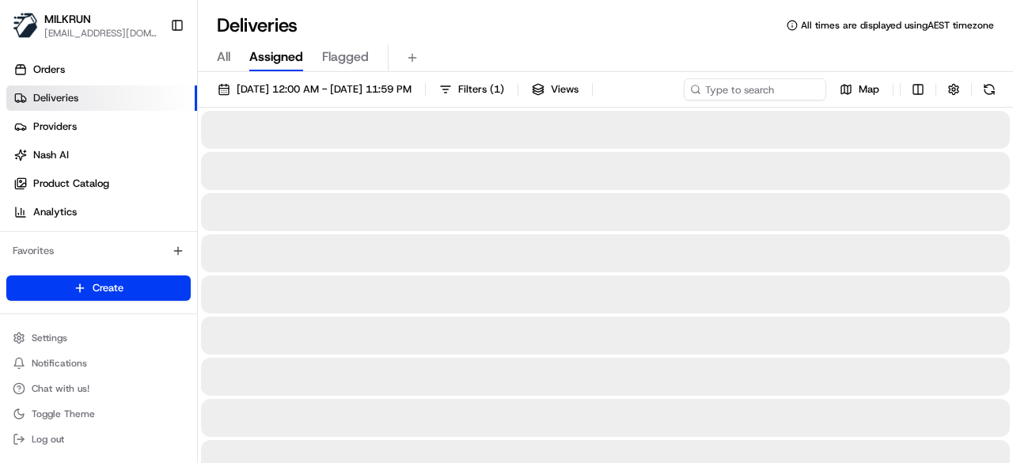
click at [231, 60] on div "All Assigned Flagged" at bounding box center [605, 58] width 815 height 28
click at [208, 60] on div "All Assigned Flagged" at bounding box center [605, 58] width 815 height 28
click at [218, 55] on span "All" at bounding box center [223, 56] width 13 height 19
click at [744, 93] on div "[DATE] 12:00 AM - [DATE] 11:59 PM Filters Views Map" at bounding box center [605, 92] width 815 height 29
paste input "[PERSON_NAME]"
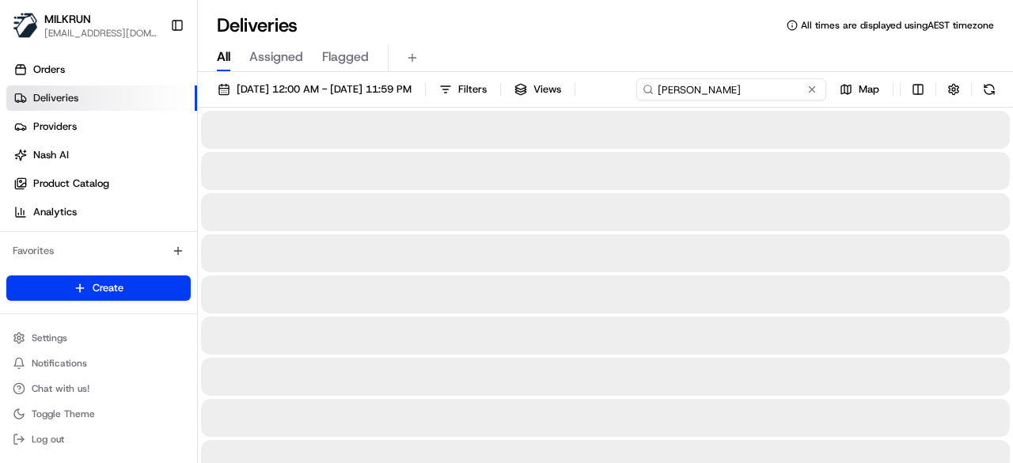
type input "[PERSON_NAME]"
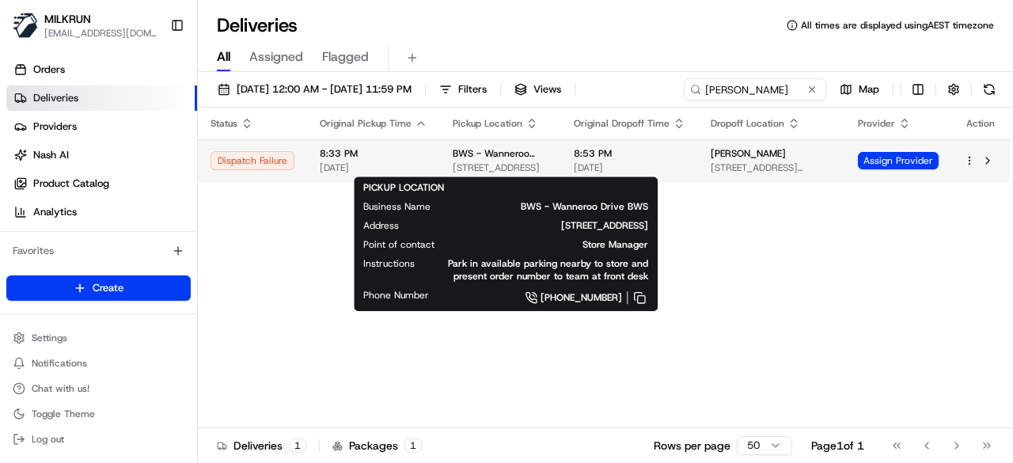
click at [554, 193] on body "MILKRUN [EMAIL_ADDRESS][DOMAIN_NAME] Toggle Sidebar Orders Deliveries Providers…" at bounding box center [506, 231] width 1013 height 463
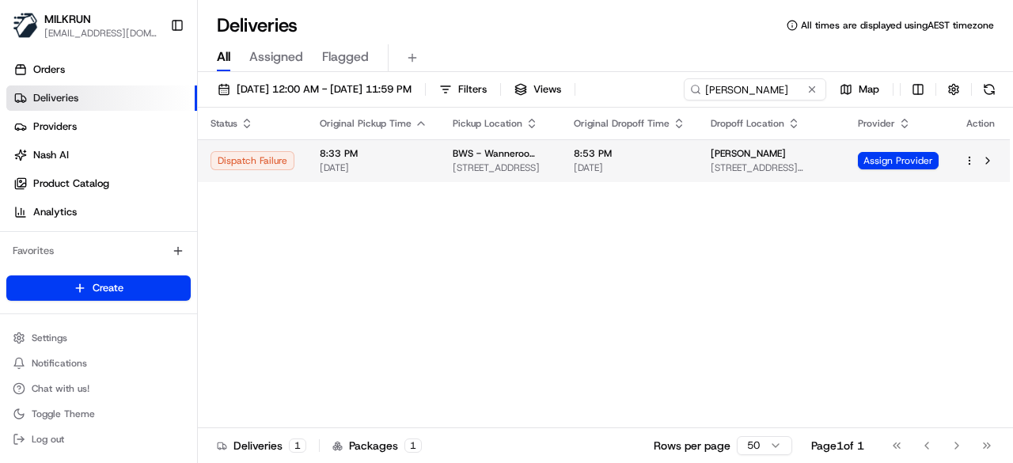
click at [808, 150] on div "[PERSON_NAME]" at bounding box center [771, 153] width 122 height 13
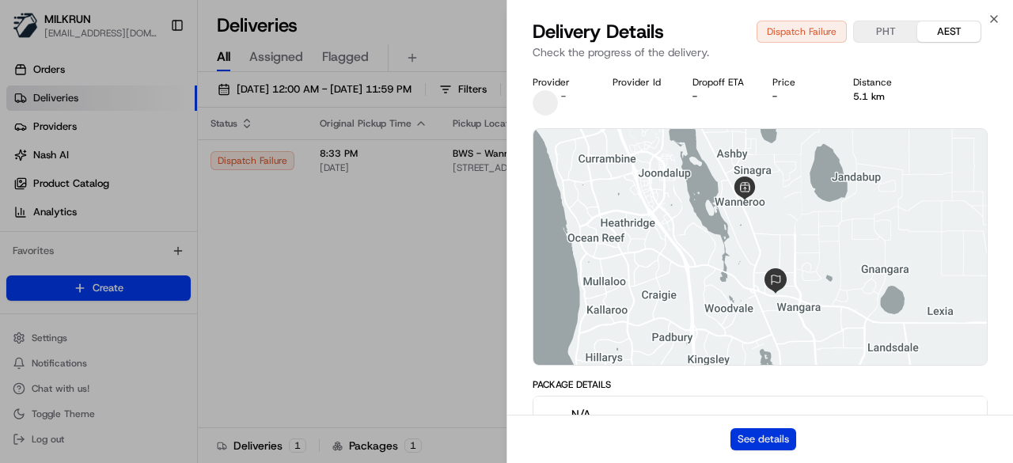
click at [756, 439] on button "See details" at bounding box center [763, 439] width 66 height 22
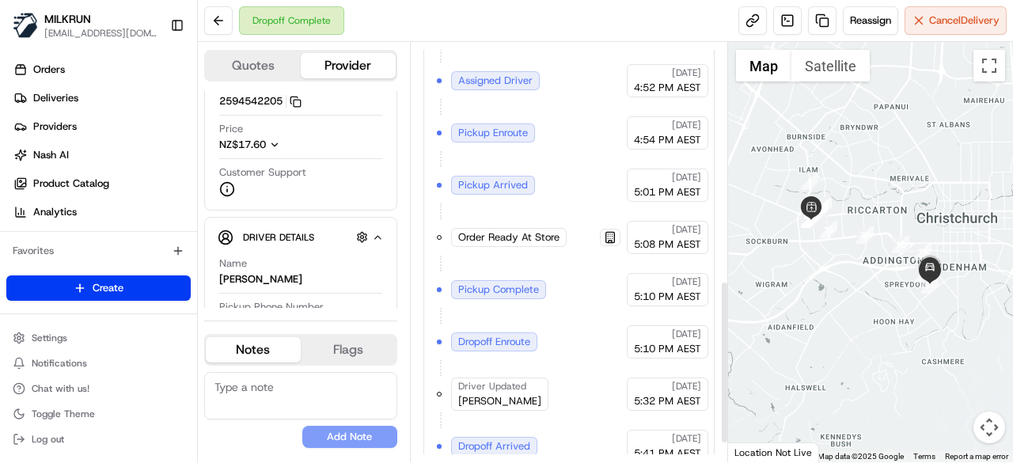
scroll to position [660, 0]
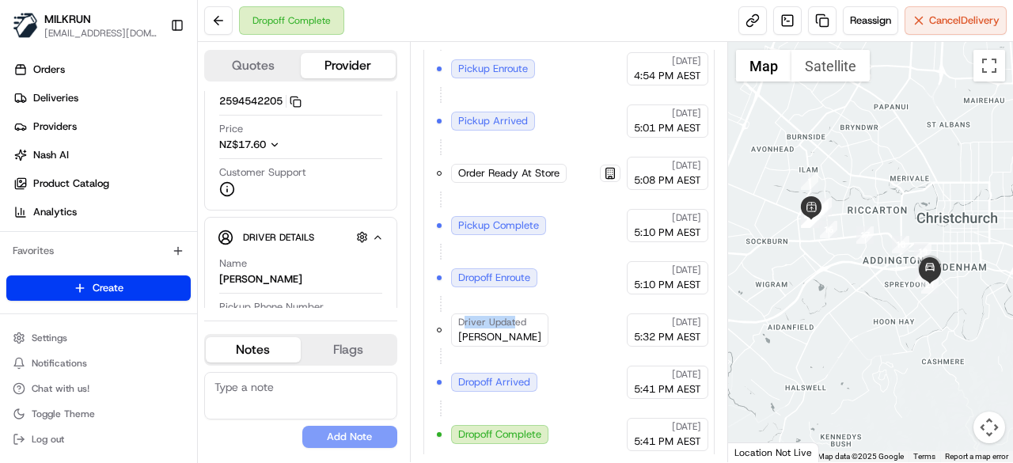
drag, startPoint x: 510, startPoint y: 316, endPoint x: 460, endPoint y: 320, distance: 50.1
click at [460, 320] on div "Driver Updated Rupal D." at bounding box center [499, 329] width 97 height 33
click at [486, 335] on span "Rupal D." at bounding box center [499, 337] width 83 height 14
drag, startPoint x: 505, startPoint y: 331, endPoint x: 456, endPoint y: 330, distance: 49.1
click at [456, 330] on div "Driver Updated Rupal D." at bounding box center [499, 329] width 97 height 33
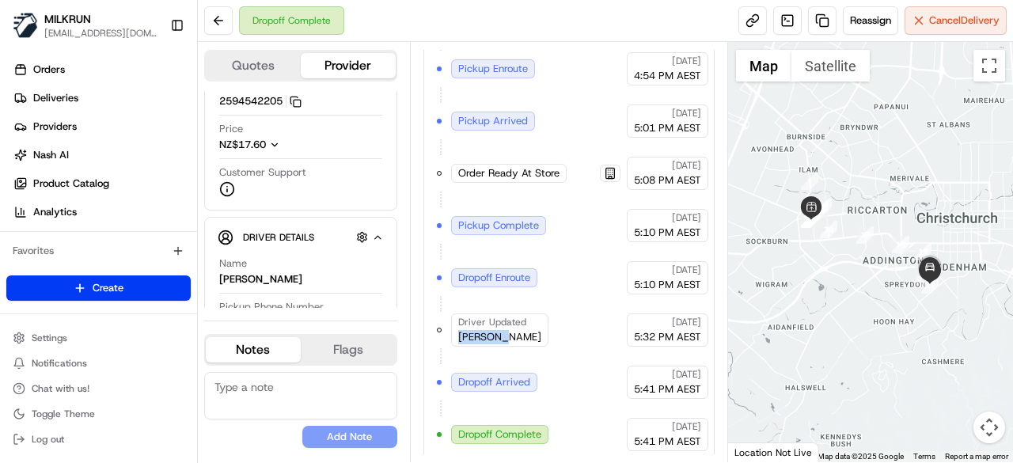
copy span "Rupal D."
click at [224, 12] on button at bounding box center [218, 20] width 28 height 28
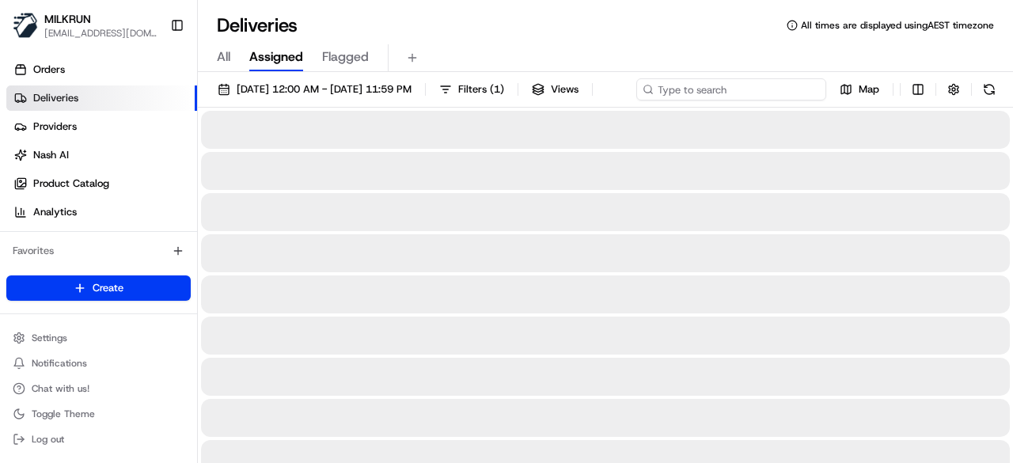
click at [728, 88] on input at bounding box center [731, 89] width 190 height 22
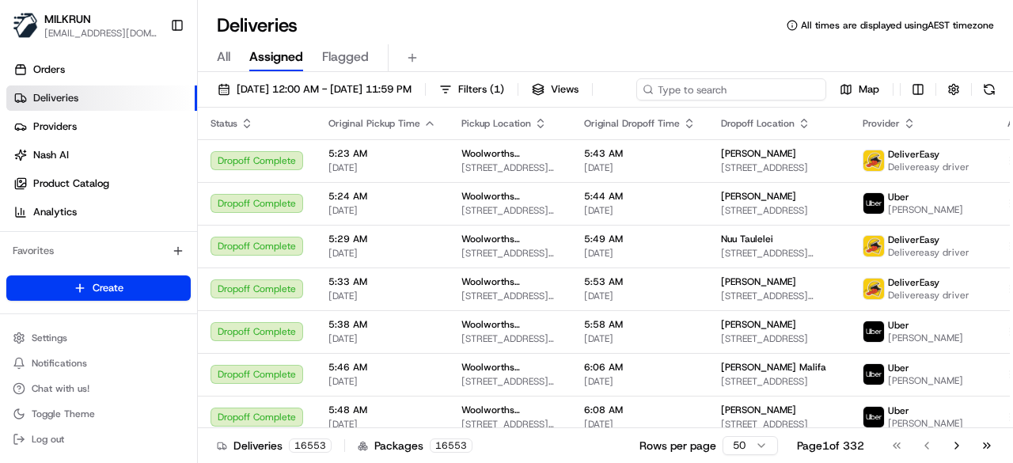
paste input "Rupal D."
type input "Rupal D."
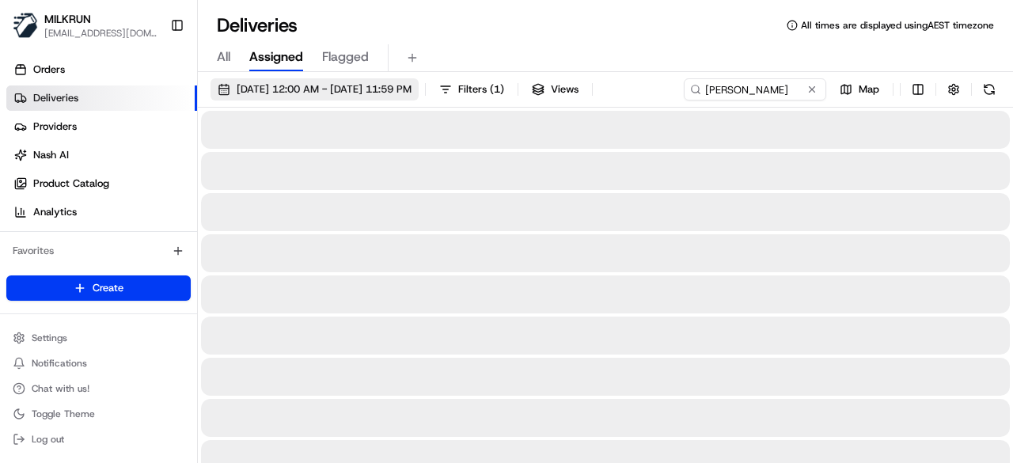
click at [394, 82] on span "23/08/2025 12:00 AM - 23/08/2025 11:59 PM" at bounding box center [324, 89] width 175 height 14
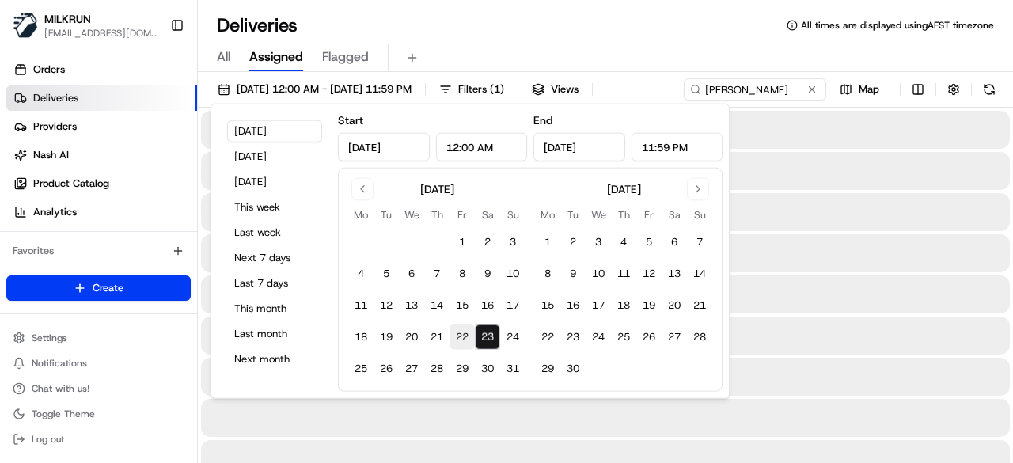
click at [459, 341] on button "22" at bounding box center [461, 336] width 25 height 25
type input "Aug 22, 2025"
click at [699, 36] on div "Deliveries All times are displayed using AEST timezone" at bounding box center [605, 25] width 815 height 25
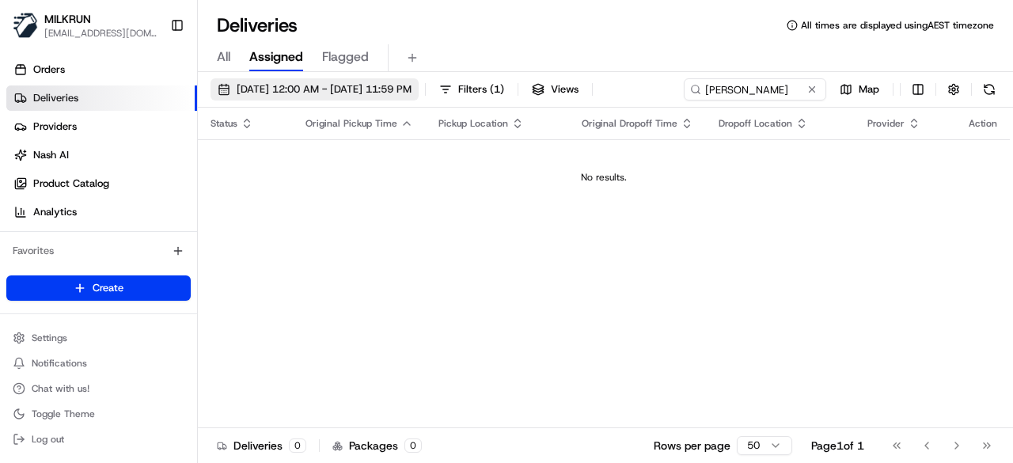
click at [363, 90] on span "22/08/2025 12:00 AM - 22/08/2025 11:59 PM" at bounding box center [324, 89] width 175 height 14
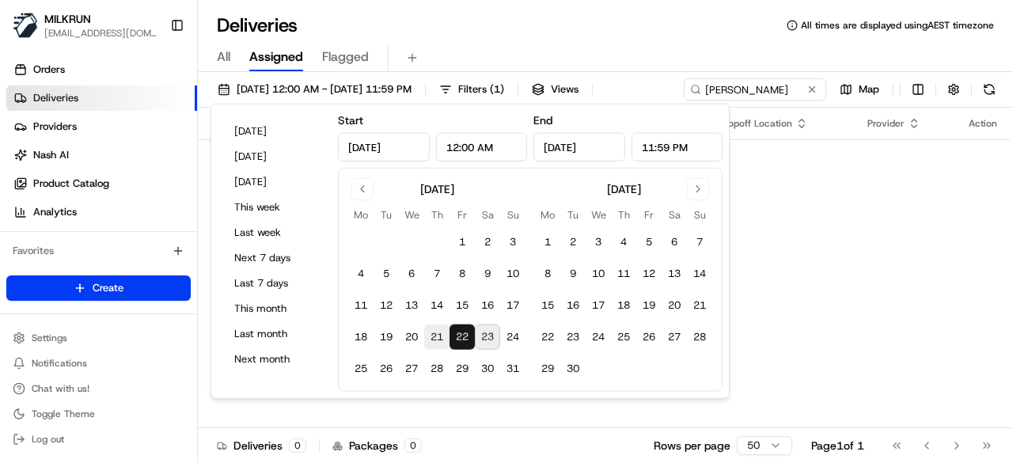
click at [437, 331] on button "21" at bounding box center [436, 336] width 25 height 25
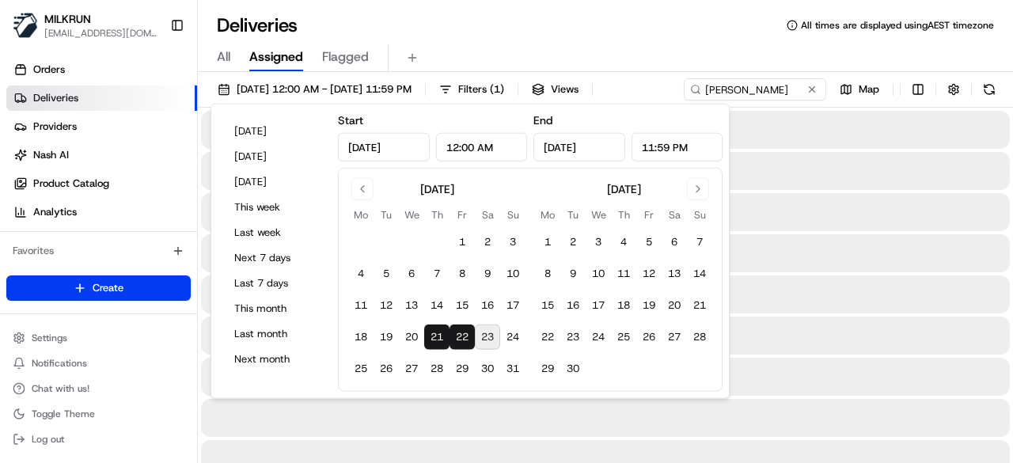
click at [494, 344] on button "23" at bounding box center [487, 336] width 25 height 25
type input "Aug 23, 2025"
click at [415, 338] on button "20" at bounding box center [411, 336] width 25 height 25
click at [489, 335] on button "23" at bounding box center [487, 336] width 25 height 25
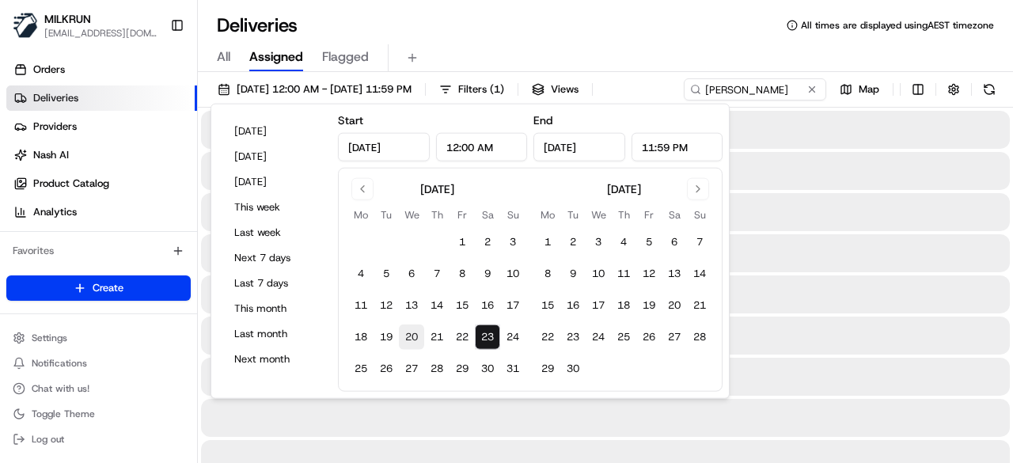
click at [413, 339] on button "20" at bounding box center [411, 336] width 25 height 25
type input "Aug 20, 2025"
click at [410, 339] on button "20" at bounding box center [411, 336] width 25 height 25
type input "Aug 20, 2025"
click at [657, 18] on div "Deliveries All times are displayed using AEST timezone" at bounding box center [605, 25] width 815 height 25
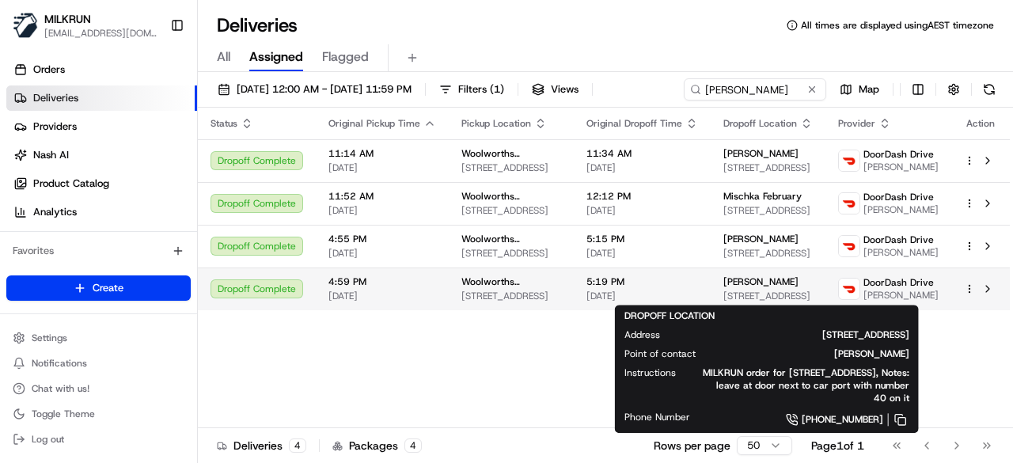
click at [756, 295] on span "40 Newnham Terrace, Upper Riccarton, Canterbury Region 8041, NZ" at bounding box center [767, 296] width 89 height 13
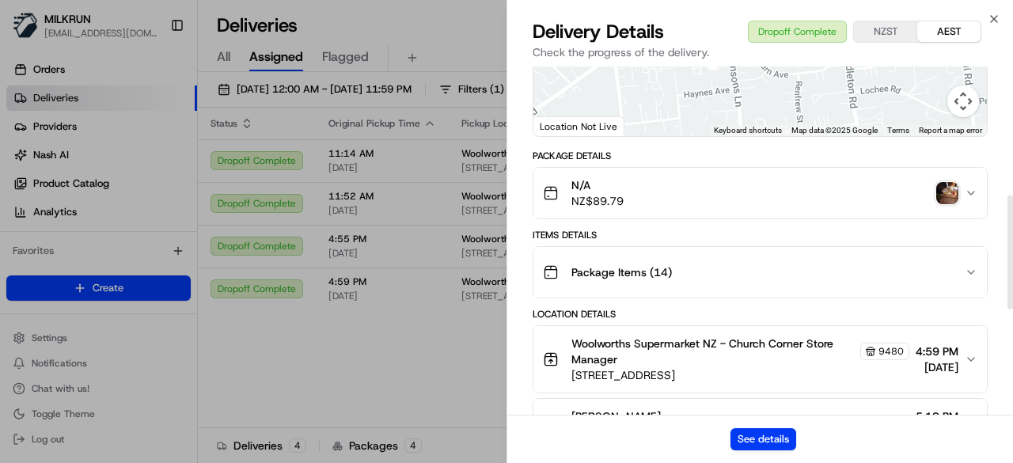
scroll to position [396, 0]
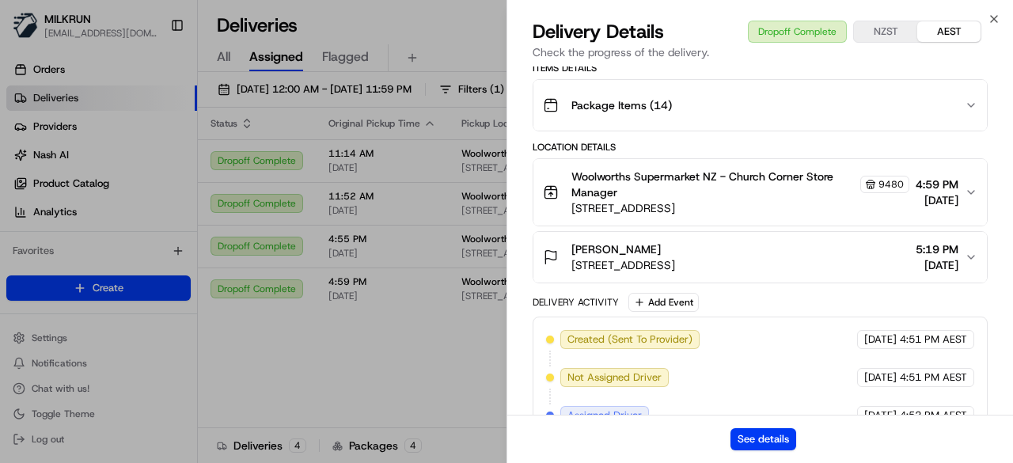
drag, startPoint x: 679, startPoint y: 252, endPoint x: 570, endPoint y: 248, distance: 109.2
click at [570, 248] on div "Reuben Claridge 40 Newnham Terrace, Upper Riccarton, Canterbury Region 8041, NZ" at bounding box center [609, 257] width 132 height 32
copy span "Reuben Claridge"
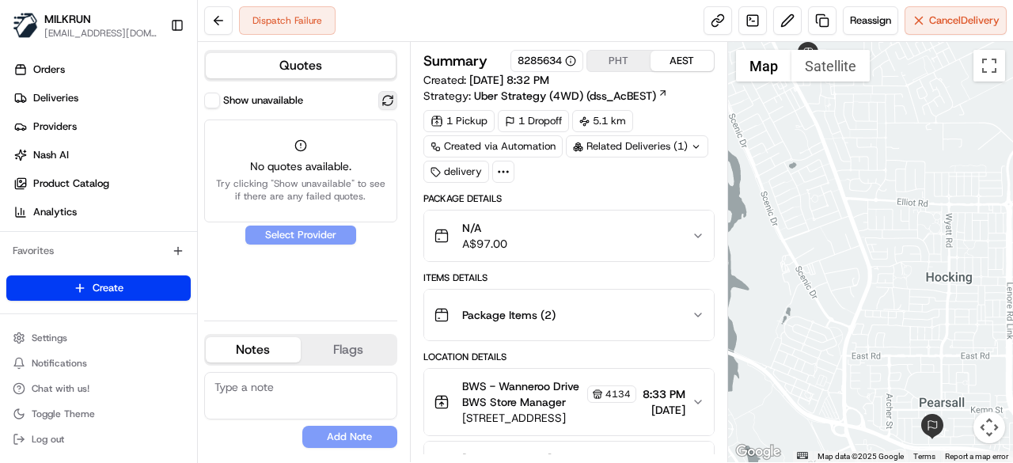
click at [380, 97] on button at bounding box center [387, 100] width 19 height 19
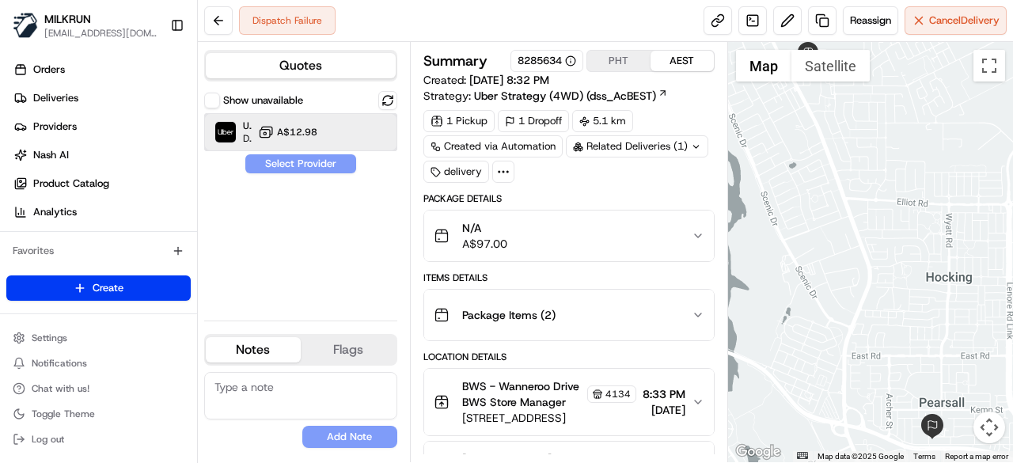
click at [362, 127] on div at bounding box center [361, 132] width 19 height 19
click at [490, 381] on span "BWS - Wanneroo Drive BWS Store Manager" at bounding box center [523, 394] width 122 height 32
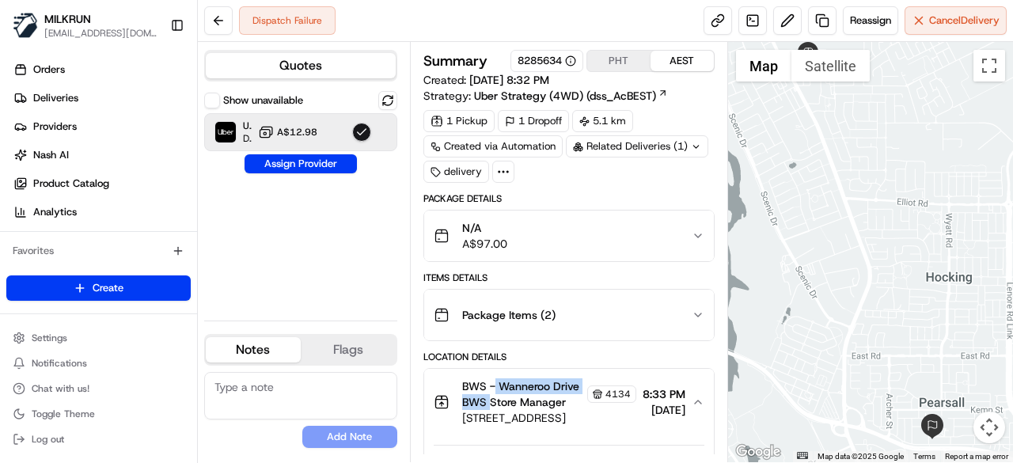
drag, startPoint x: 494, startPoint y: 382, endPoint x: 518, endPoint y: 401, distance: 31.0
click at [518, 401] on span "BWS - Wanneroo Drive BWS Store Manager" at bounding box center [523, 394] width 122 height 32
copy span "Wanneroo Drive BWS"
click at [335, 162] on button "Assign Provider" at bounding box center [300, 163] width 112 height 19
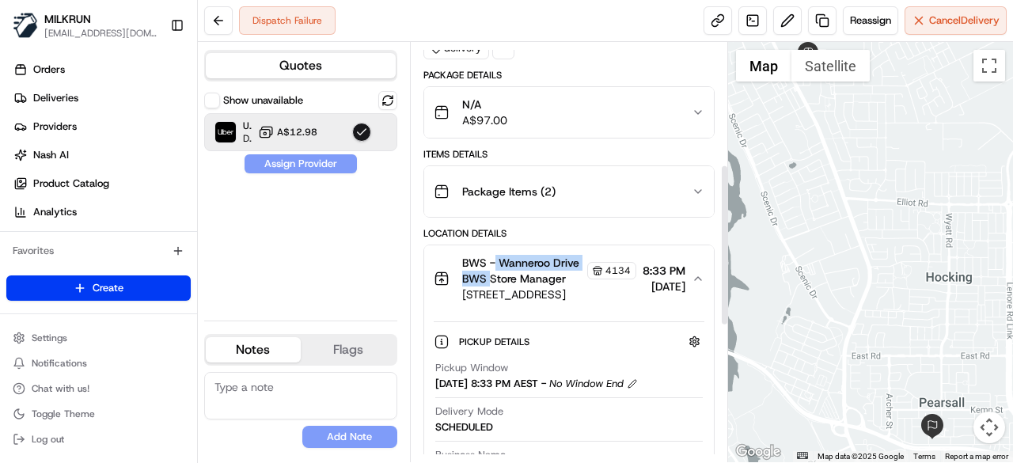
scroll to position [316, 0]
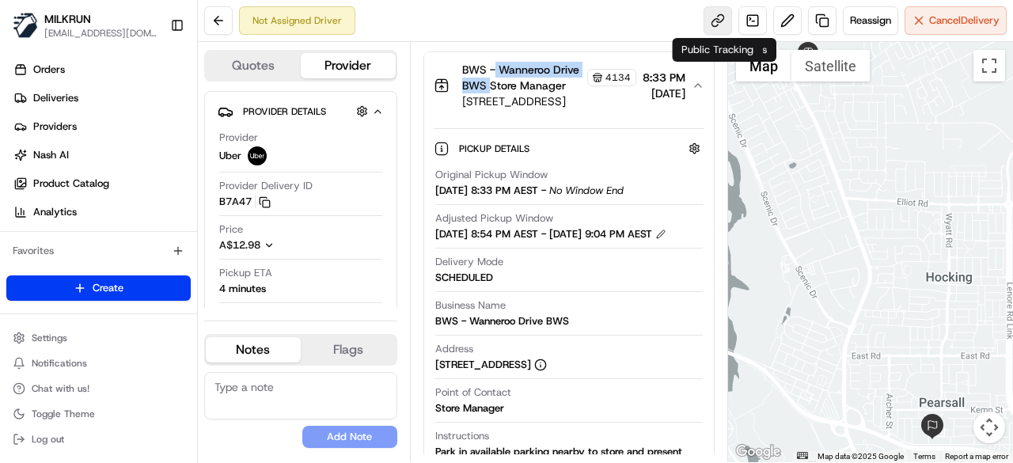
click at [722, 21] on link at bounding box center [717, 20] width 28 height 28
